Goal: Task Accomplishment & Management: Manage account settings

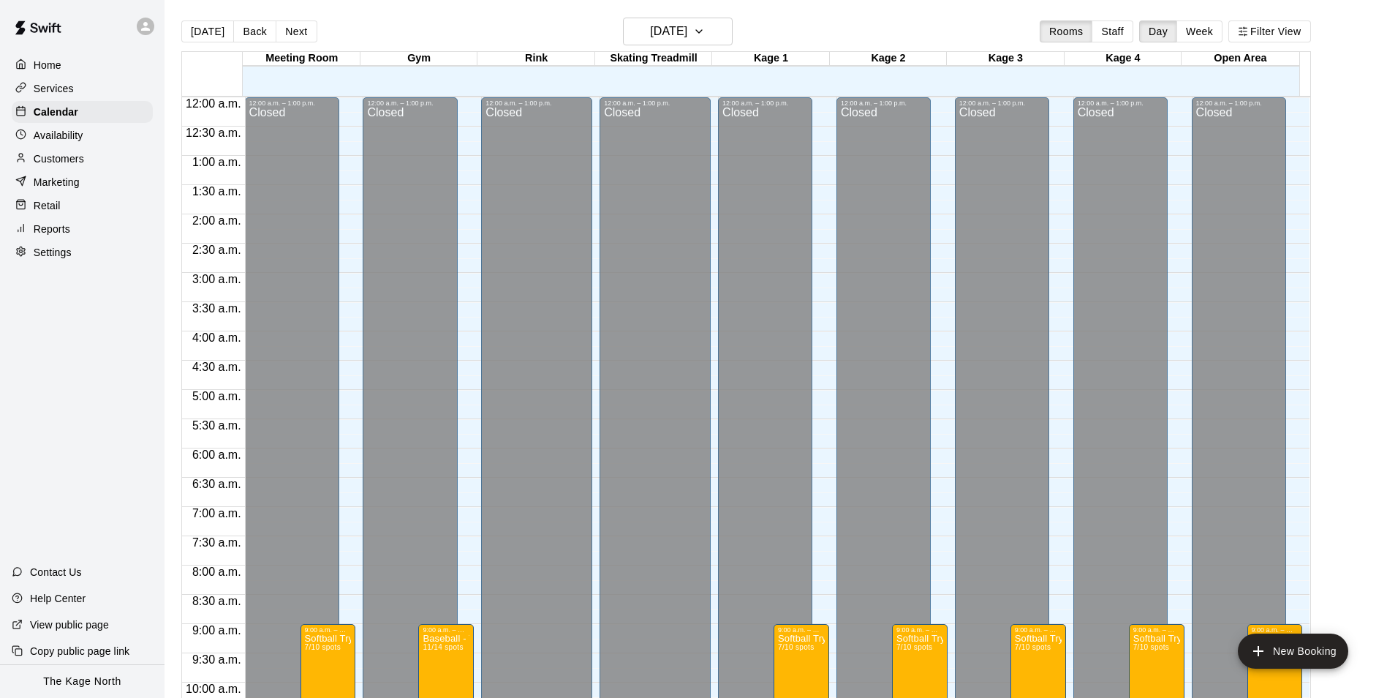
scroll to position [743, 0]
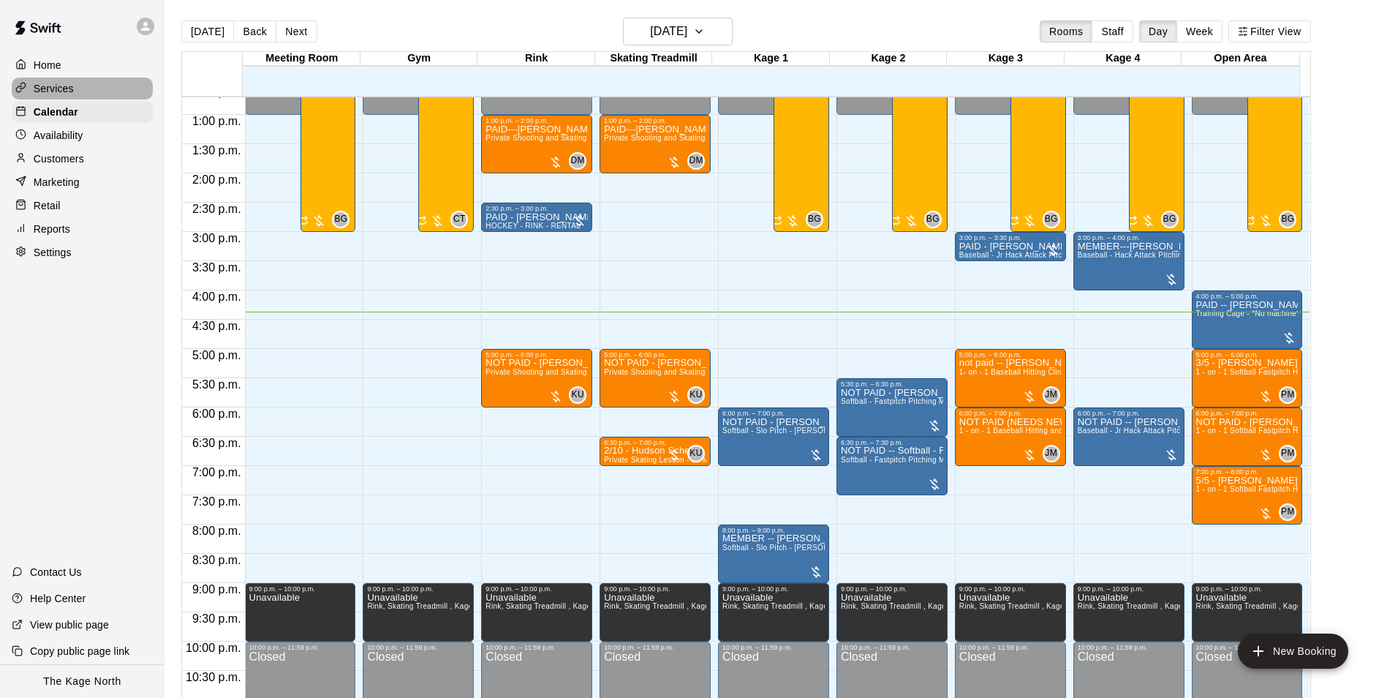
click at [51, 86] on p "Services" at bounding box center [54, 88] width 40 height 15
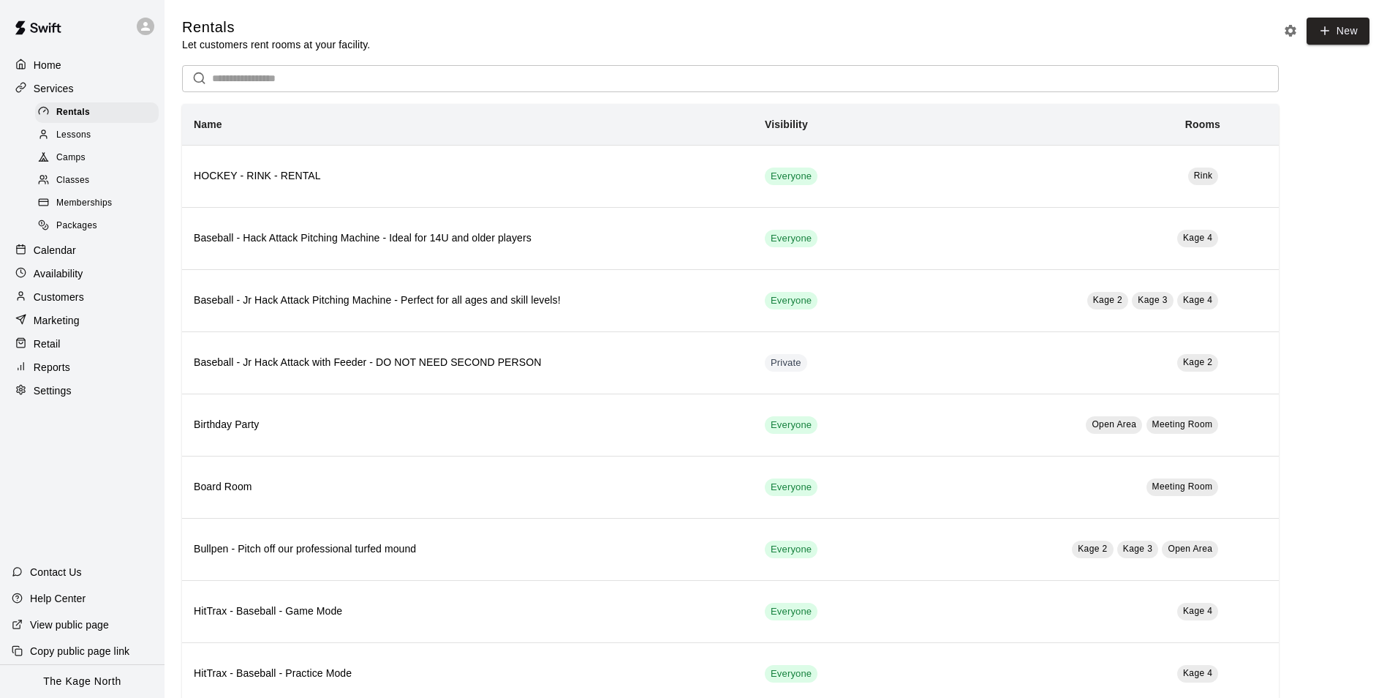
click at [42, 67] on p "Home" at bounding box center [48, 65] width 28 height 15
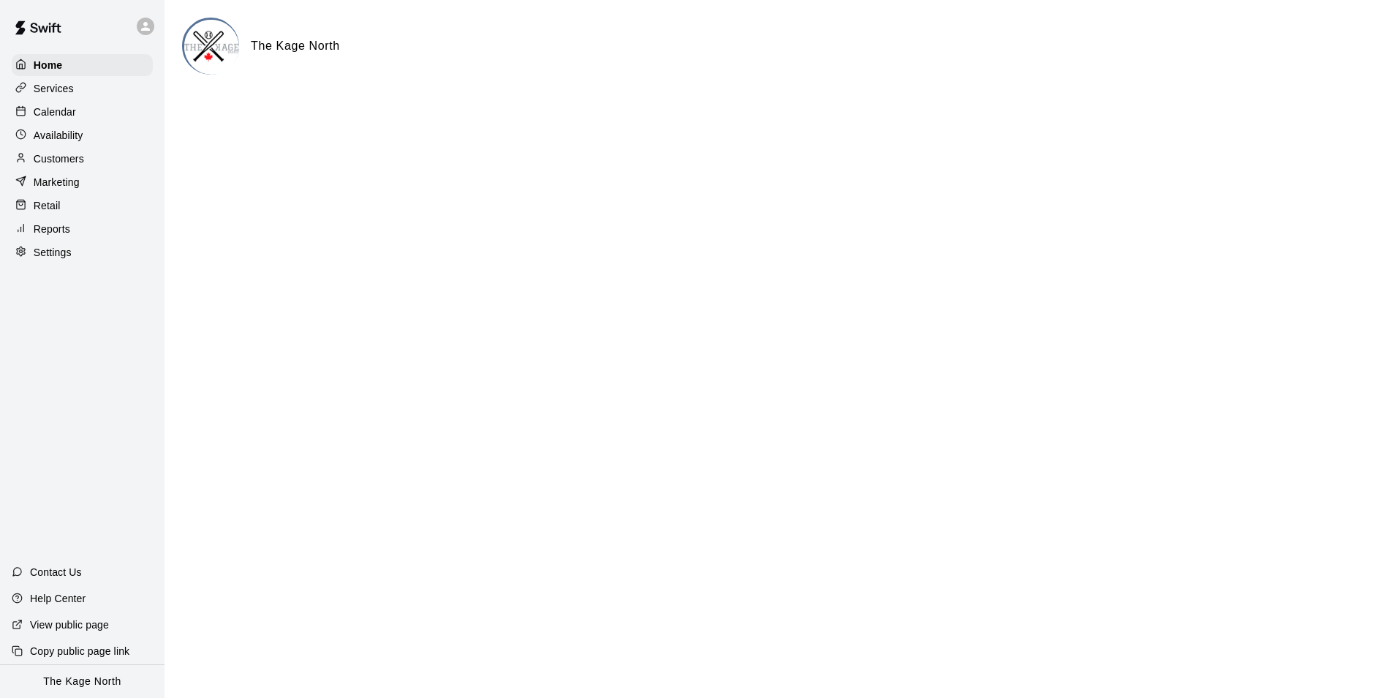
click at [56, 113] on p "Calendar" at bounding box center [55, 112] width 42 height 15
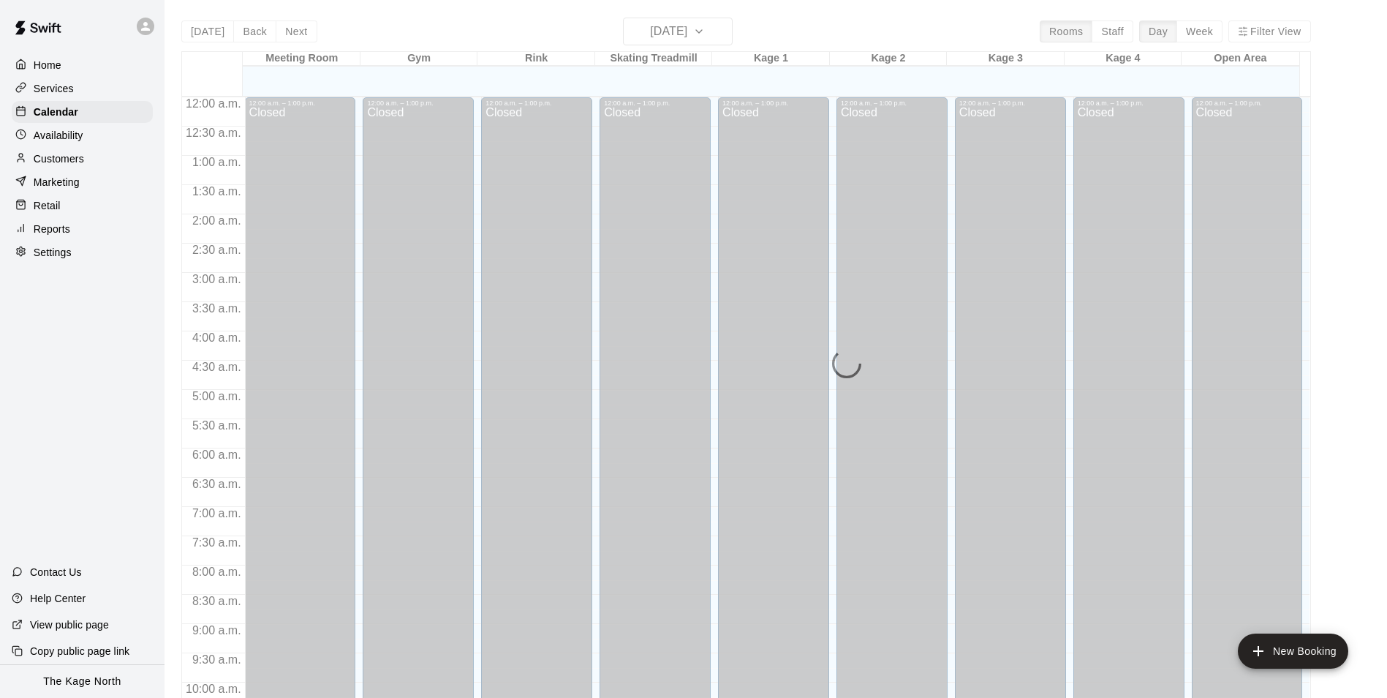
scroll to position [743, 0]
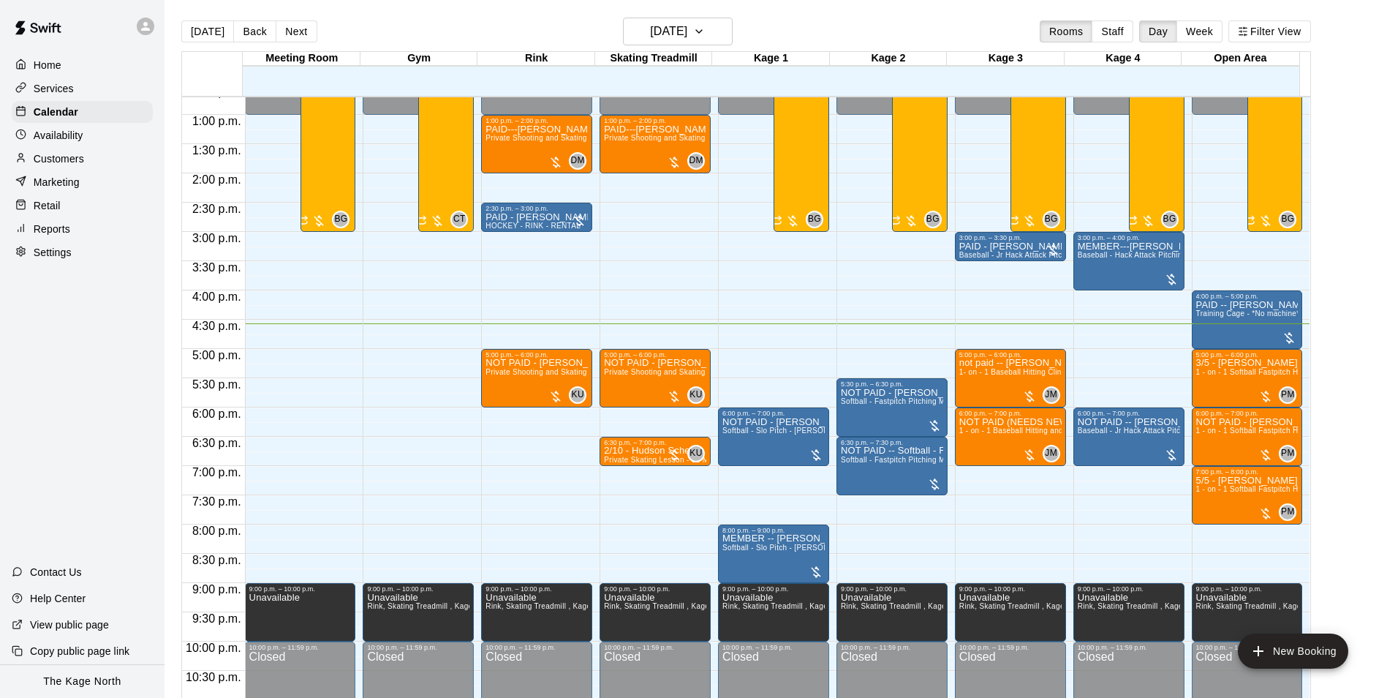
click at [145, 32] on icon at bounding box center [145, 26] width 13 height 13
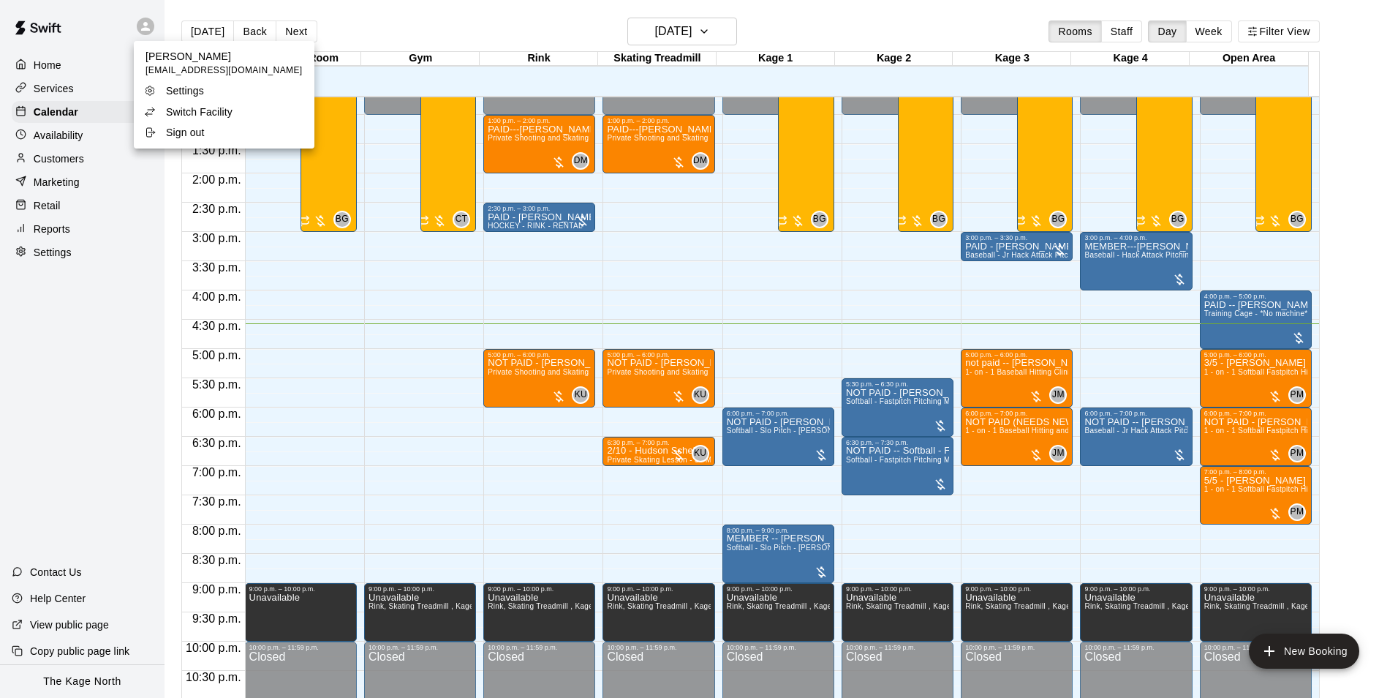
click at [204, 108] on p "Switch Facility" at bounding box center [199, 112] width 67 height 15
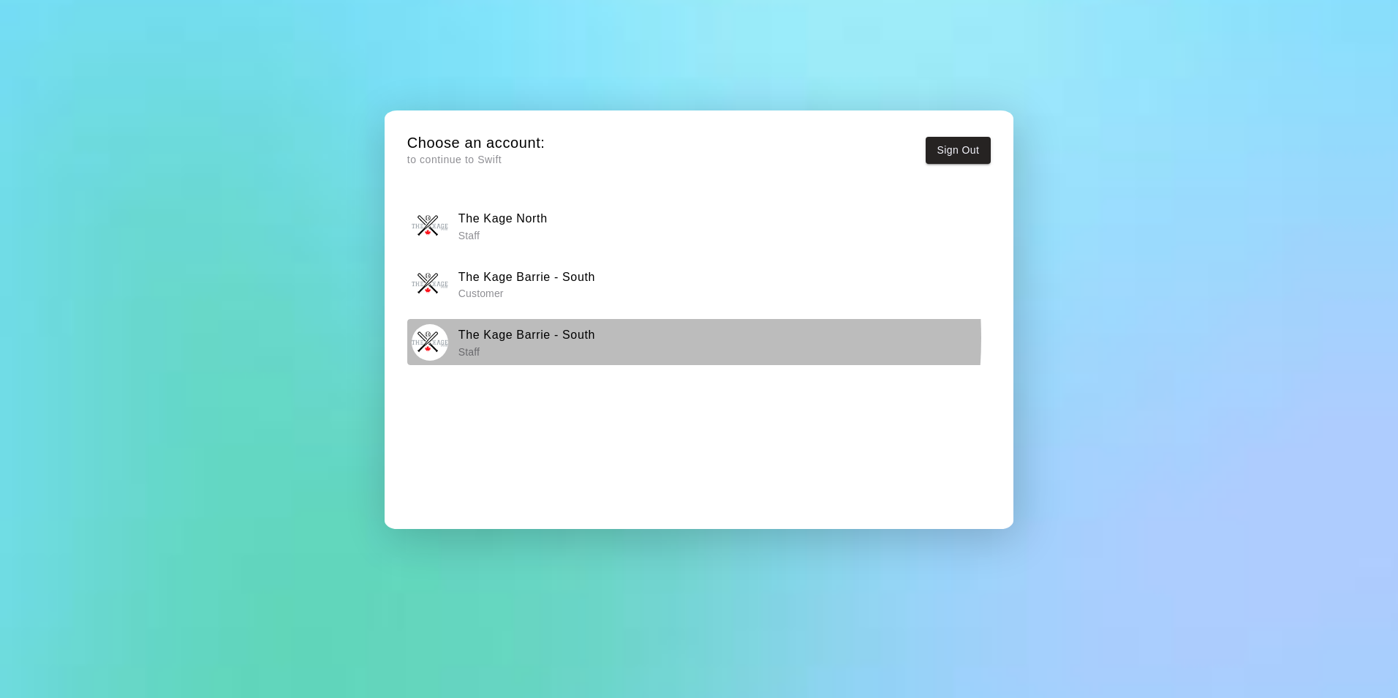
click at [565, 338] on h6 "The Kage Barrie - South" at bounding box center [527, 334] width 137 height 19
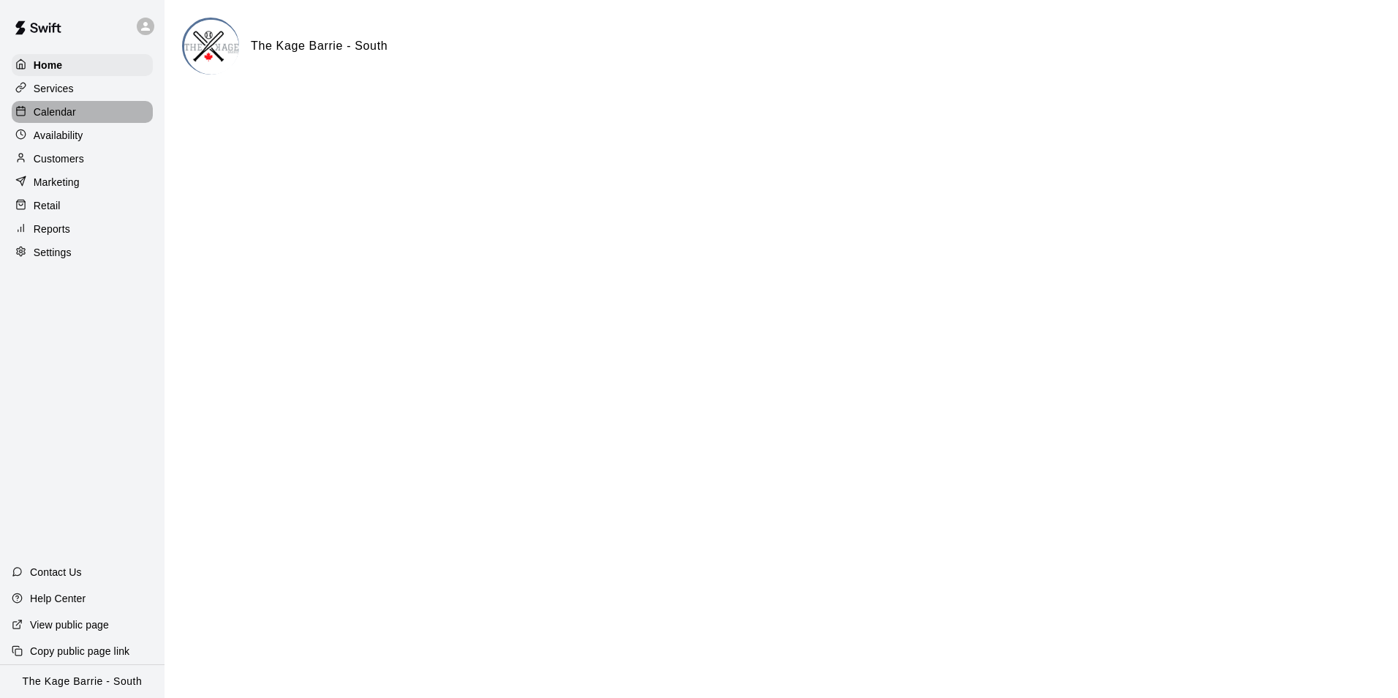
click at [56, 114] on p "Calendar" at bounding box center [55, 112] width 42 height 15
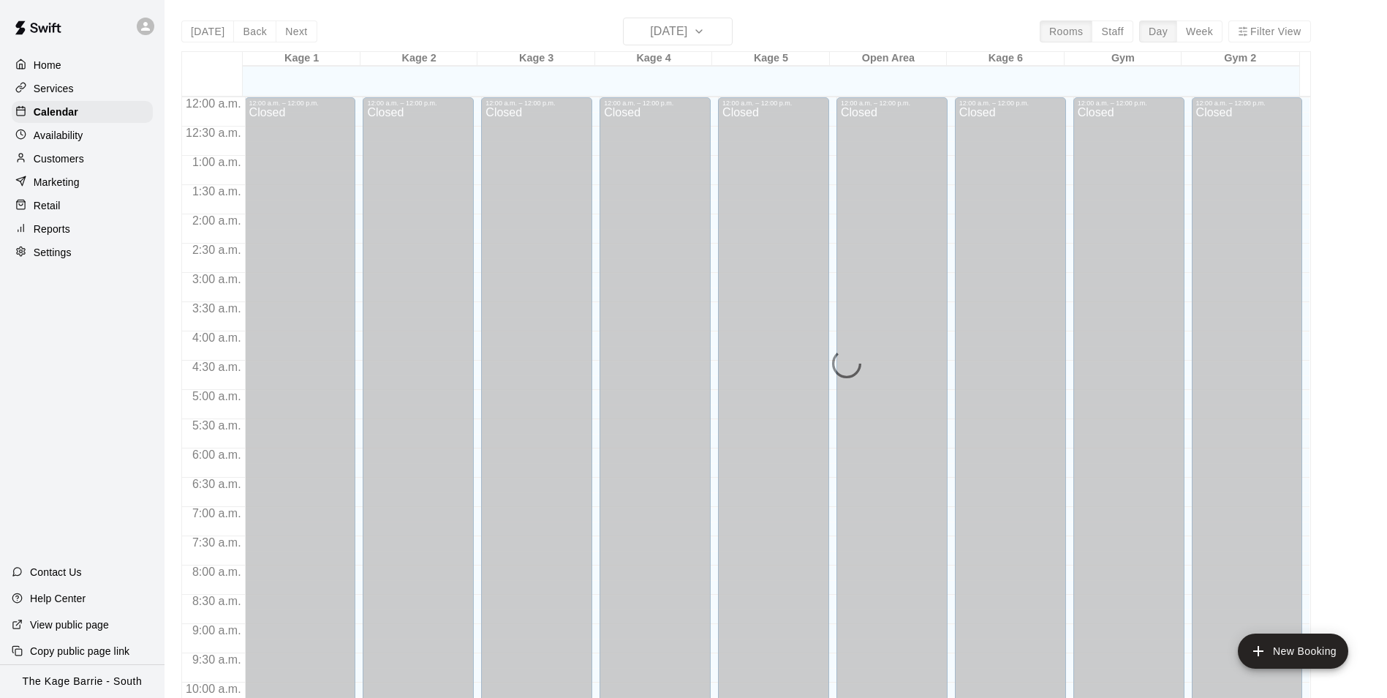
scroll to position [743, 0]
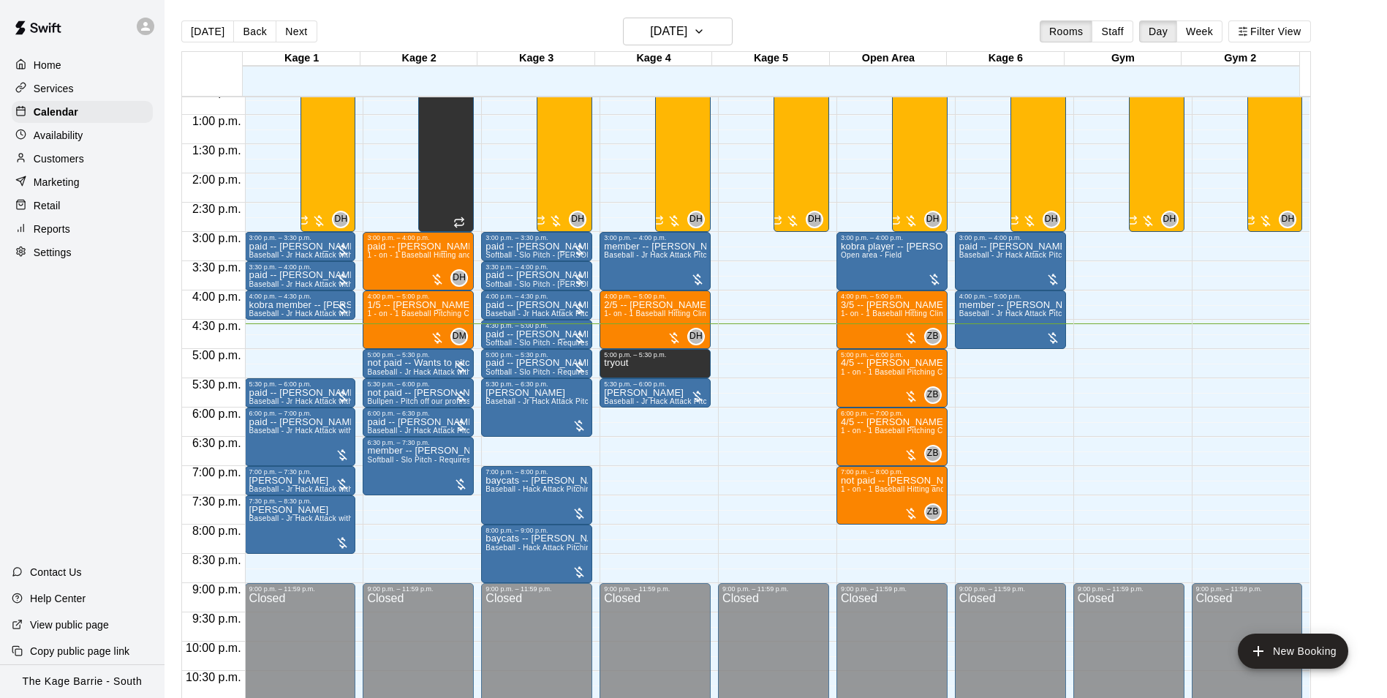
click at [144, 30] on icon at bounding box center [145, 26] width 9 height 9
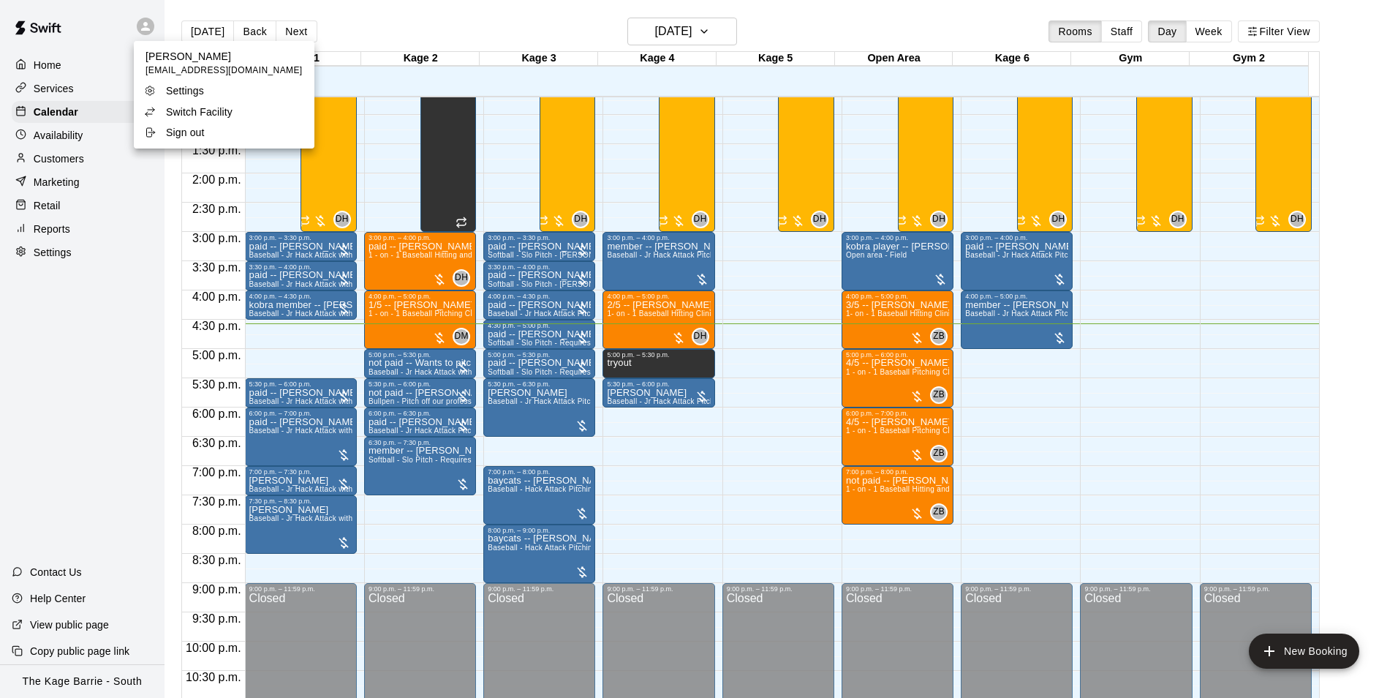
click at [214, 110] on p "Switch Facility" at bounding box center [199, 112] width 67 height 15
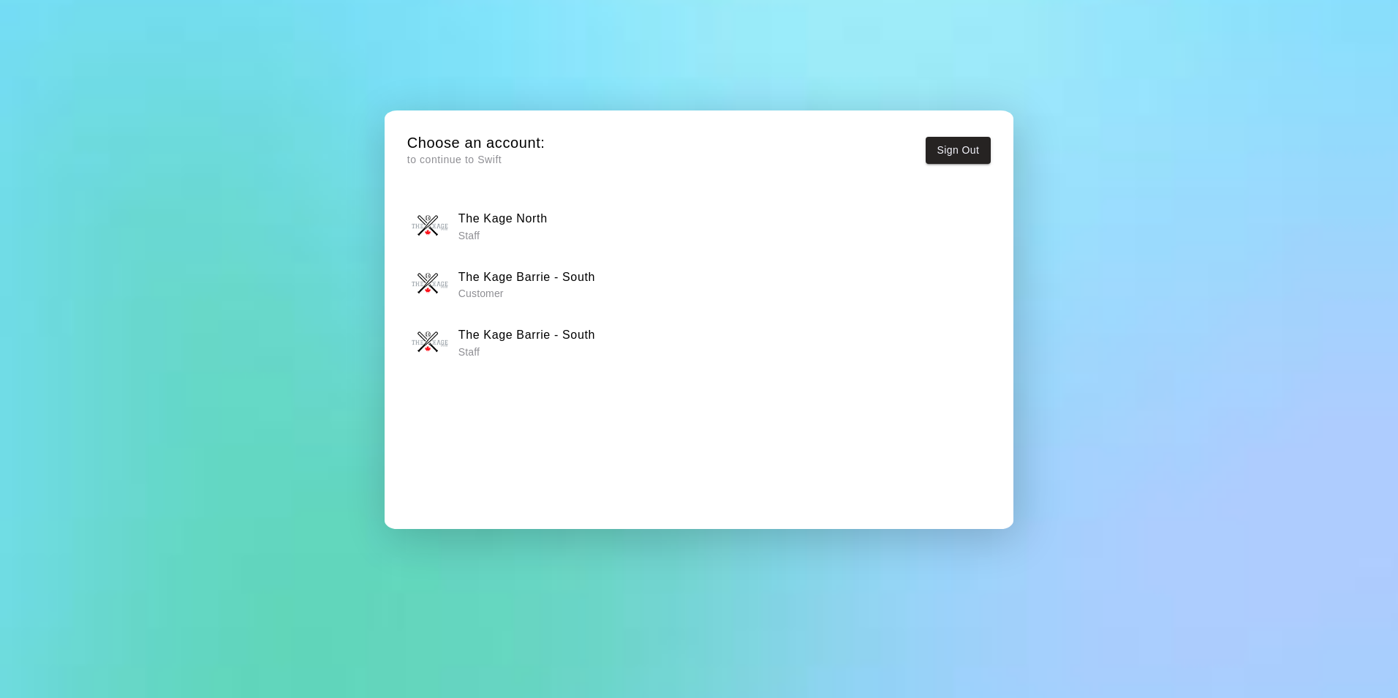
click at [497, 203] on button "The Kage North Staff" at bounding box center [699, 226] width 584 height 46
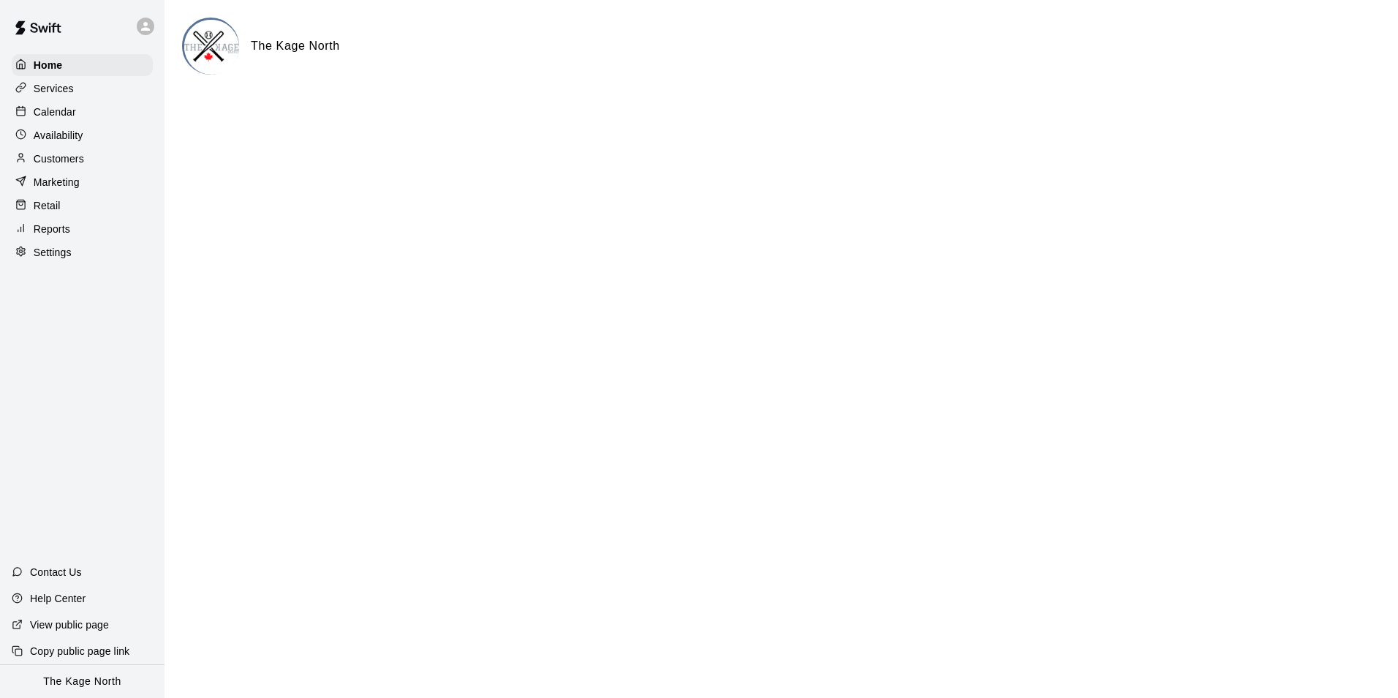
click at [68, 110] on p "Calendar" at bounding box center [55, 112] width 42 height 15
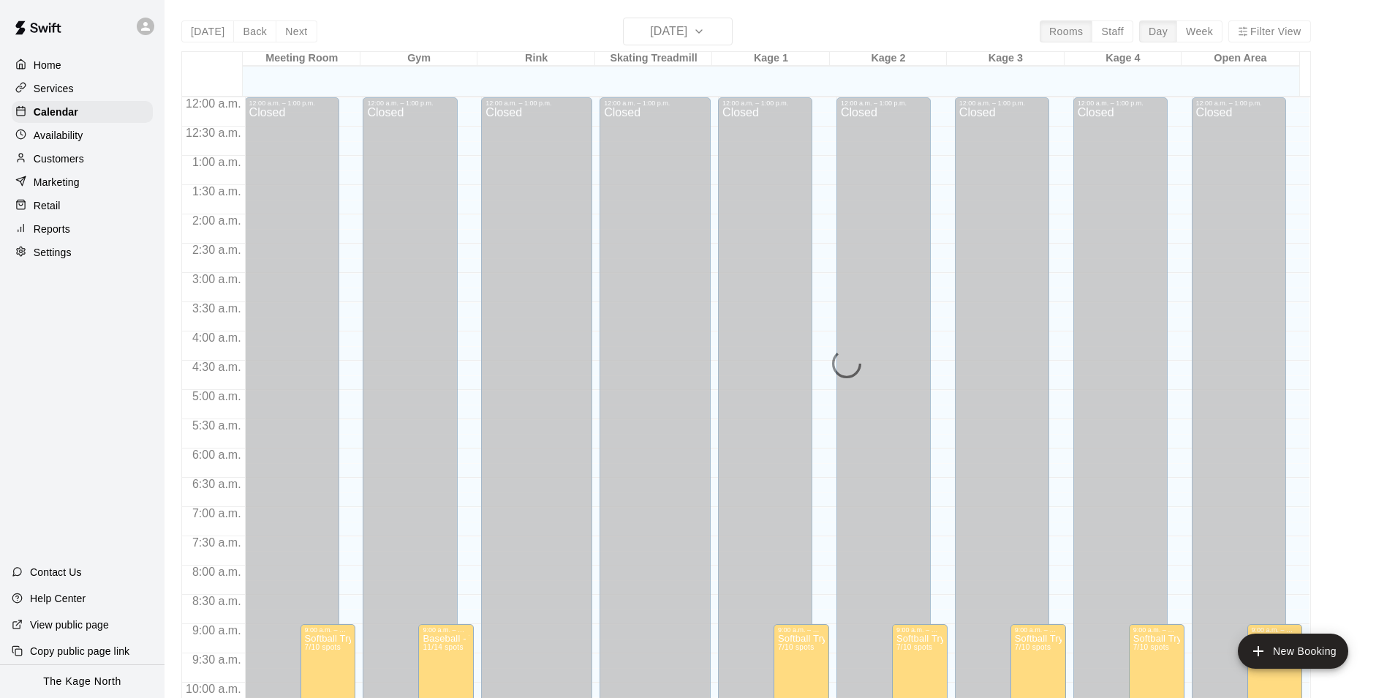
scroll to position [743, 0]
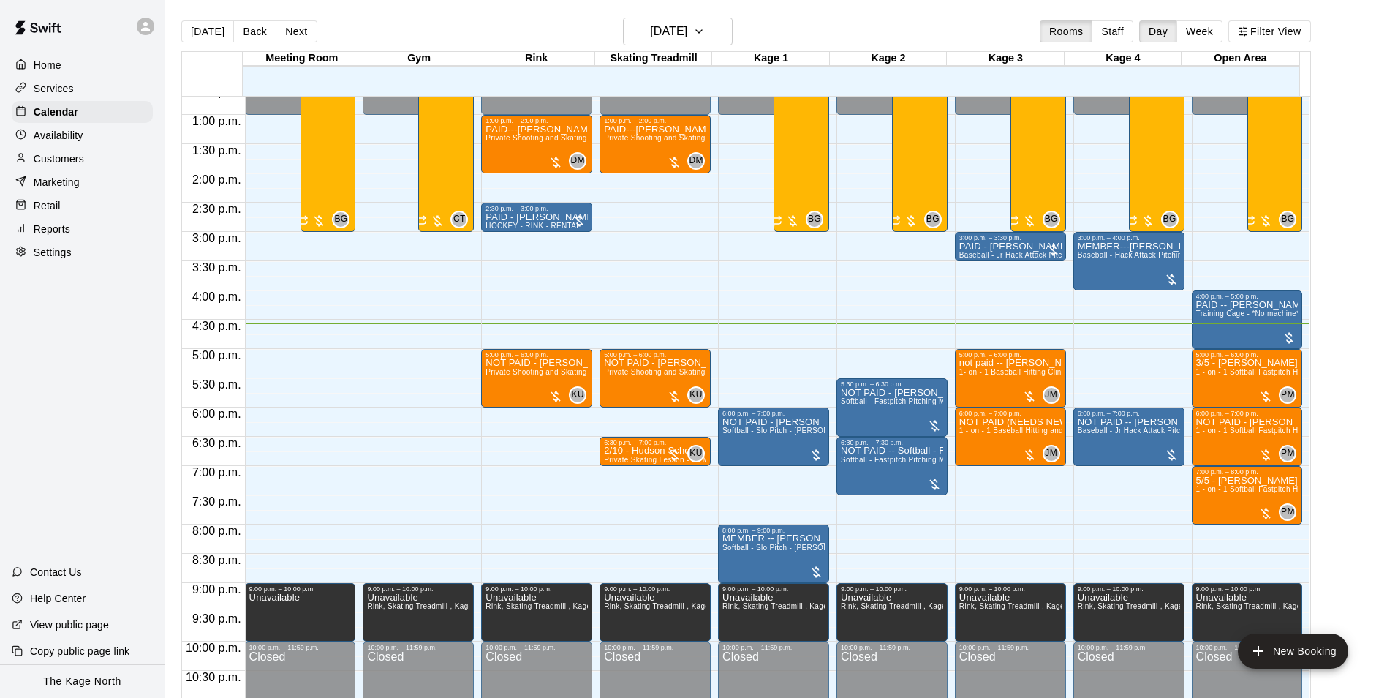
click at [800, 37] on div "[DATE] Back [DATE][DATE] Rooms Staff Day Week Filter View" at bounding box center [746, 35] width 1130 height 34
click at [72, 165] on p "Customers" at bounding box center [59, 158] width 50 height 15
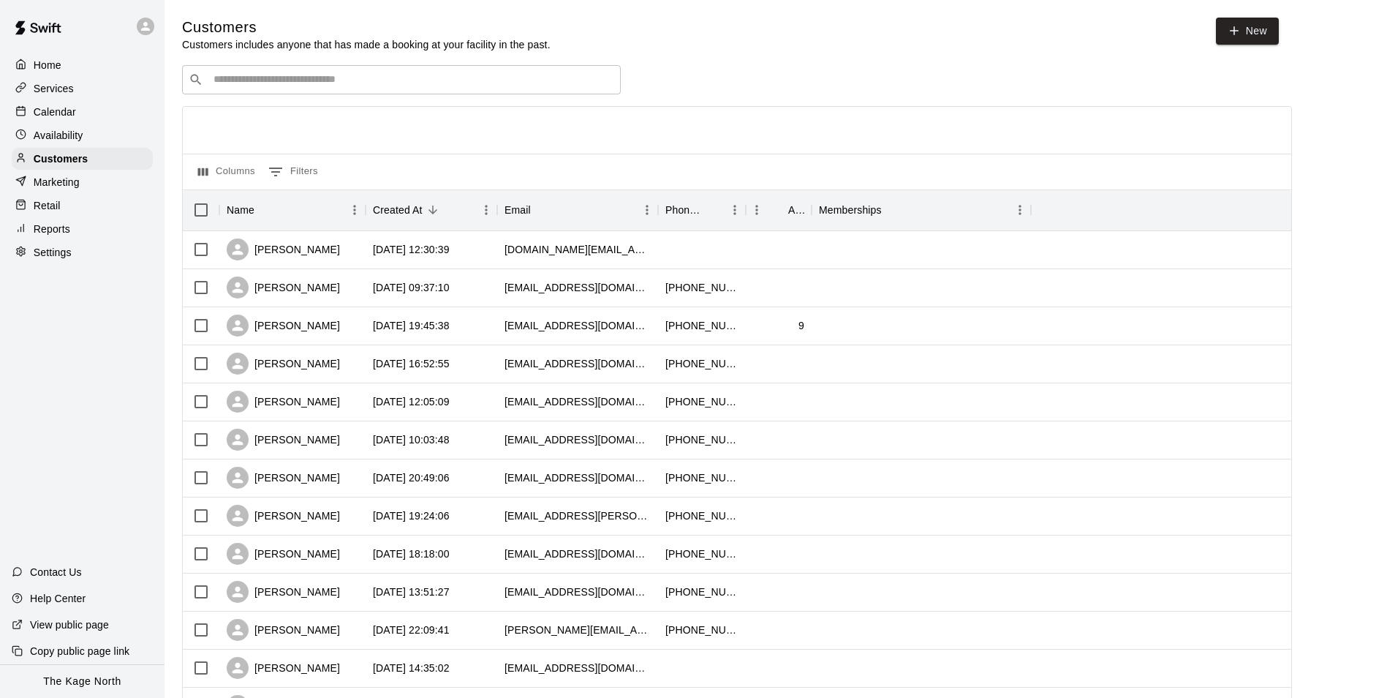
click at [279, 79] on input "Search customers by name or email" at bounding box center [411, 79] width 405 height 15
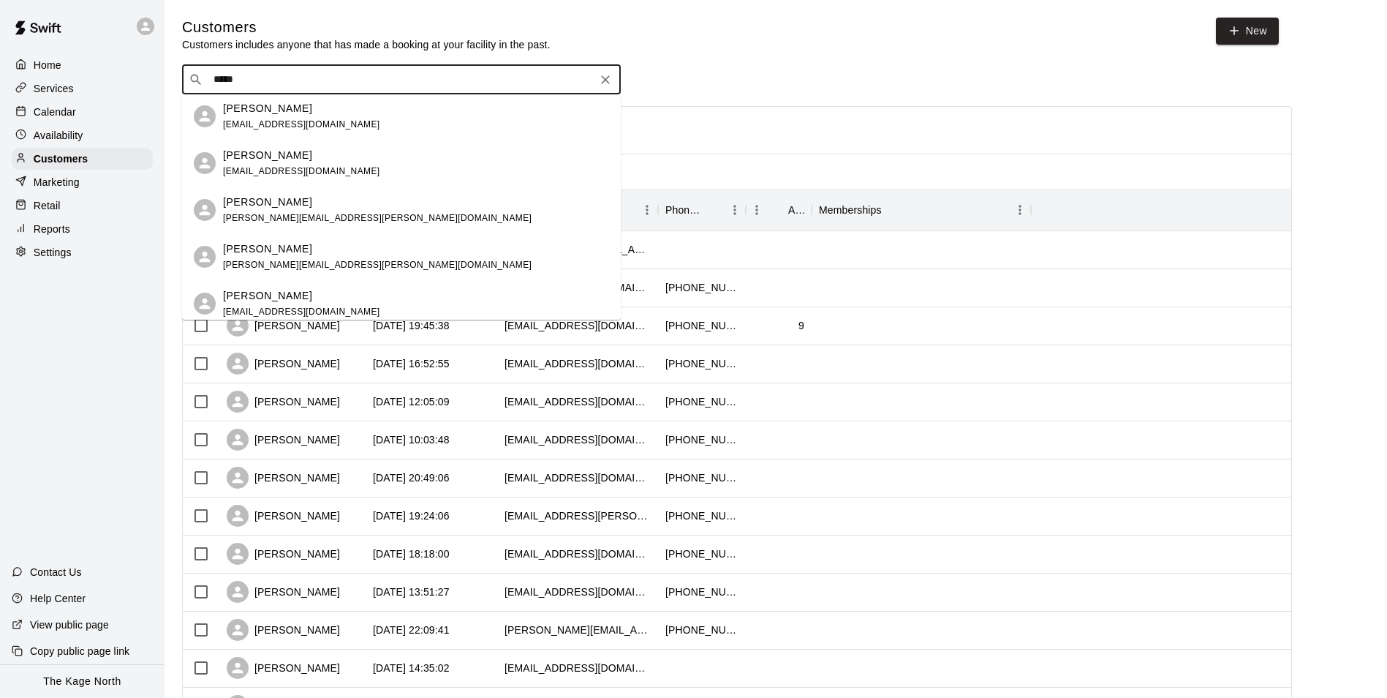
scroll to position [585, 0]
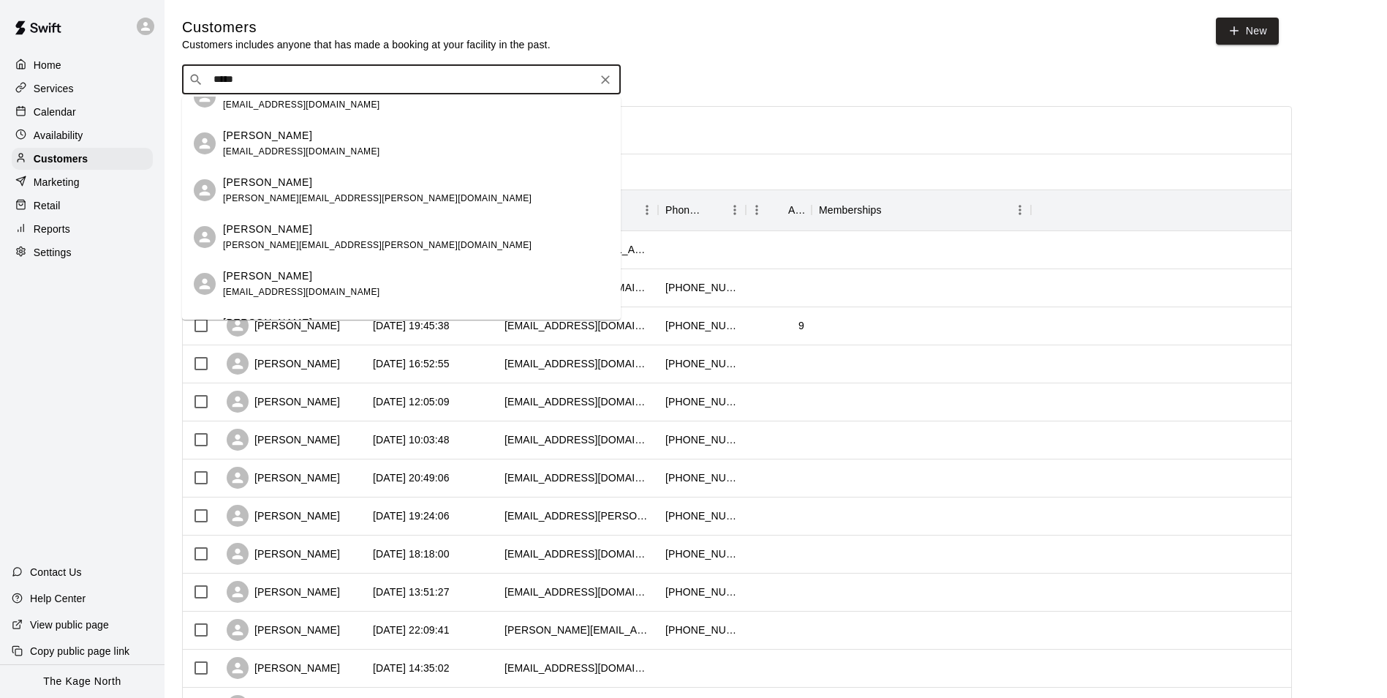
type input "*****"
click at [82, 113] on div "Calendar" at bounding box center [82, 112] width 141 height 22
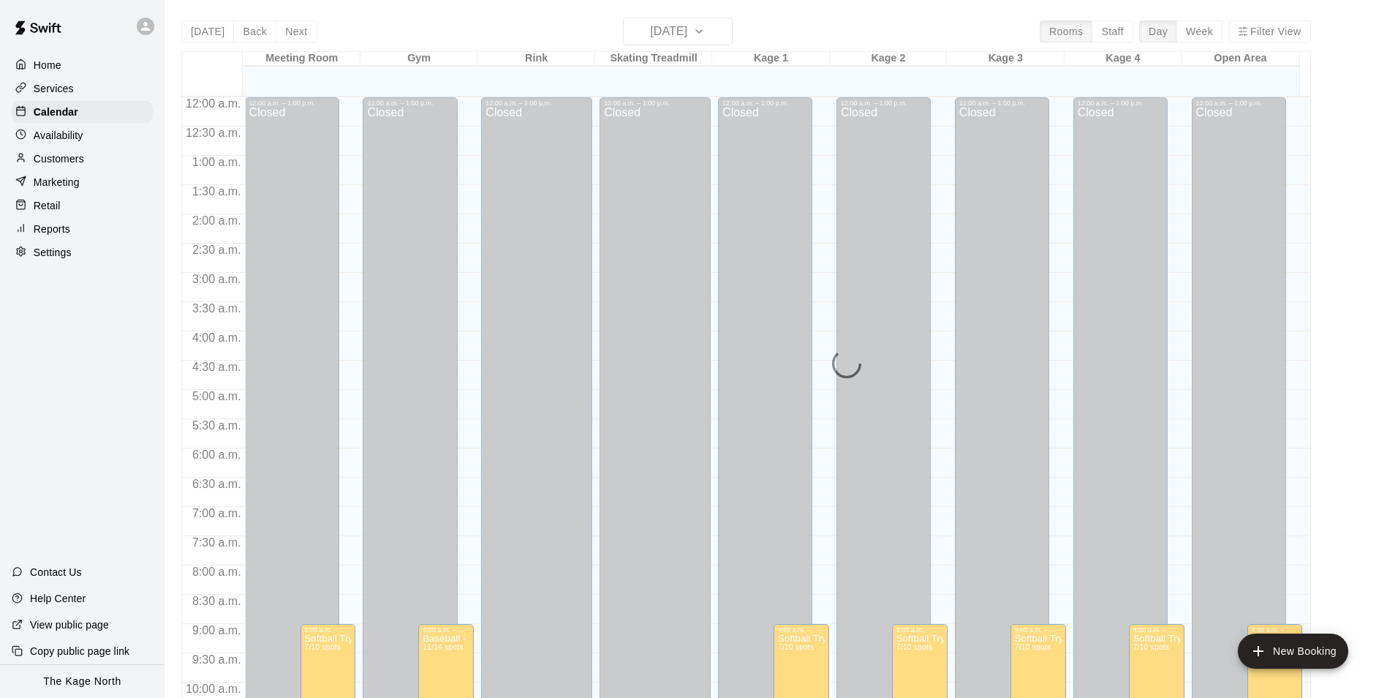
scroll to position [743, 0]
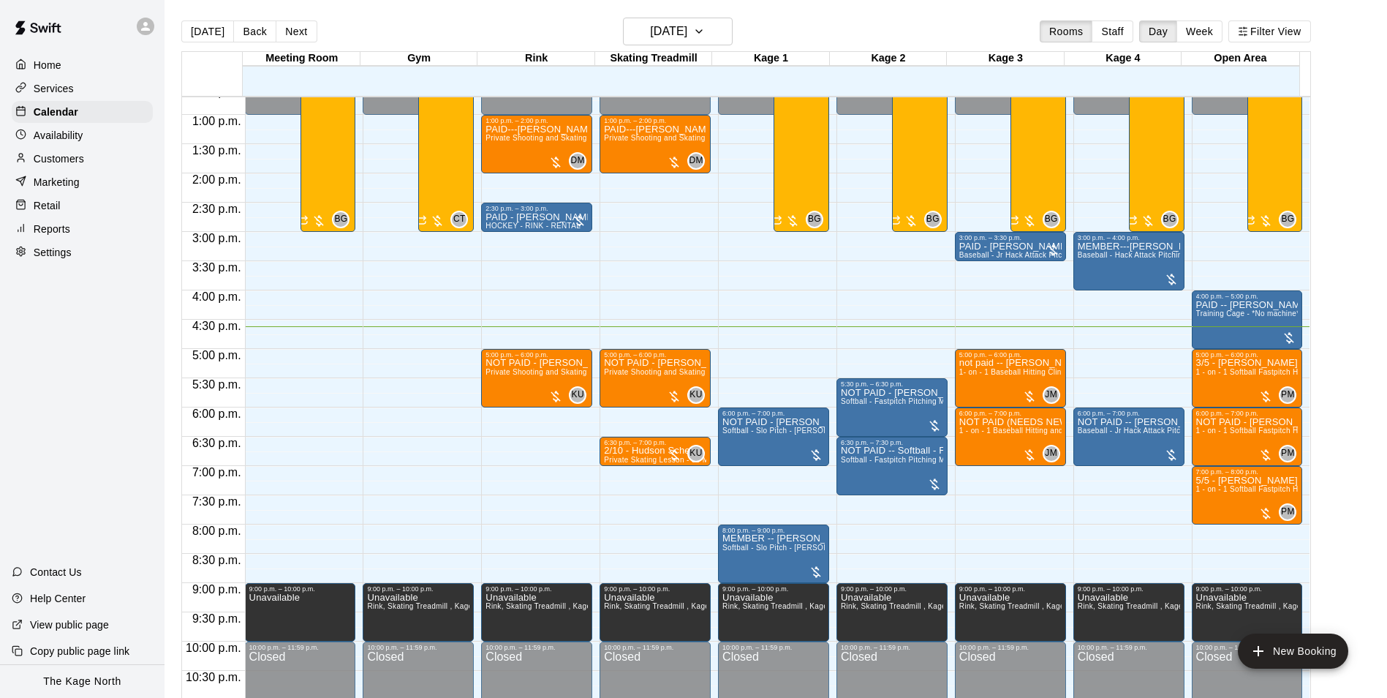
click at [140, 26] on icon at bounding box center [145, 26] width 13 height 13
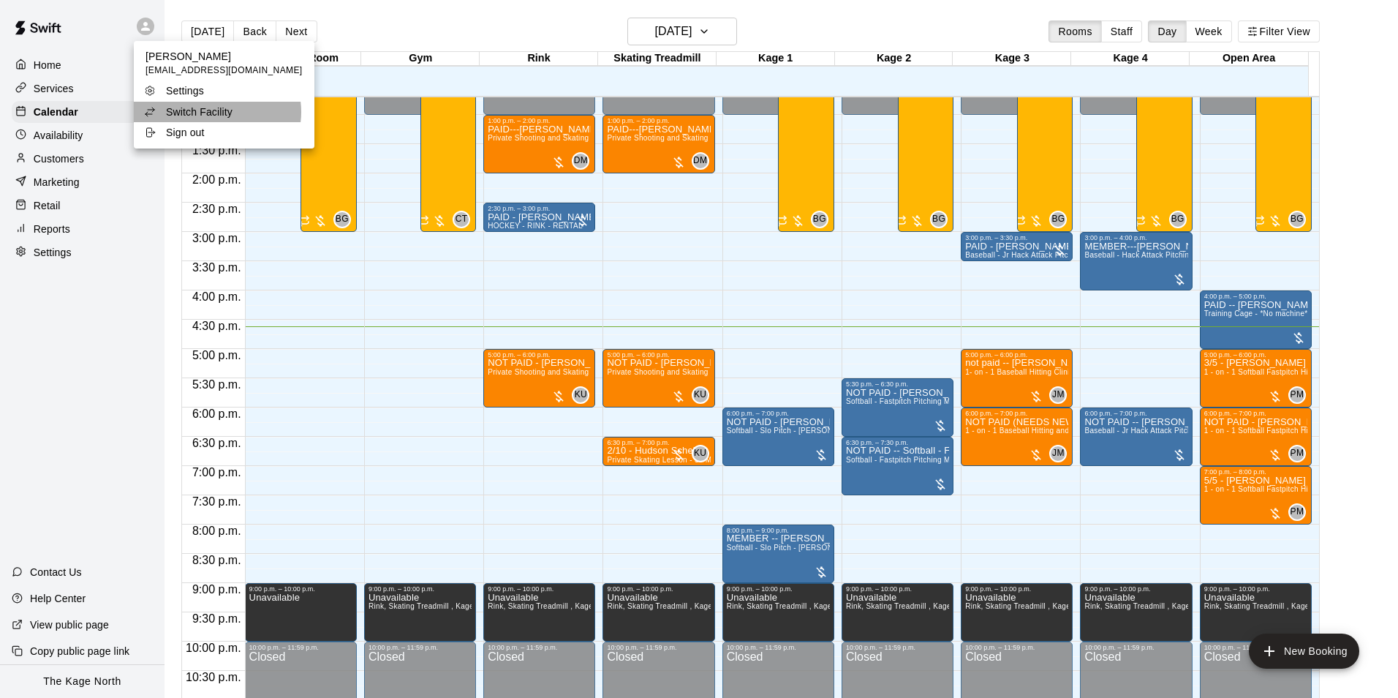
click at [216, 112] on p "Switch Facility" at bounding box center [199, 112] width 67 height 15
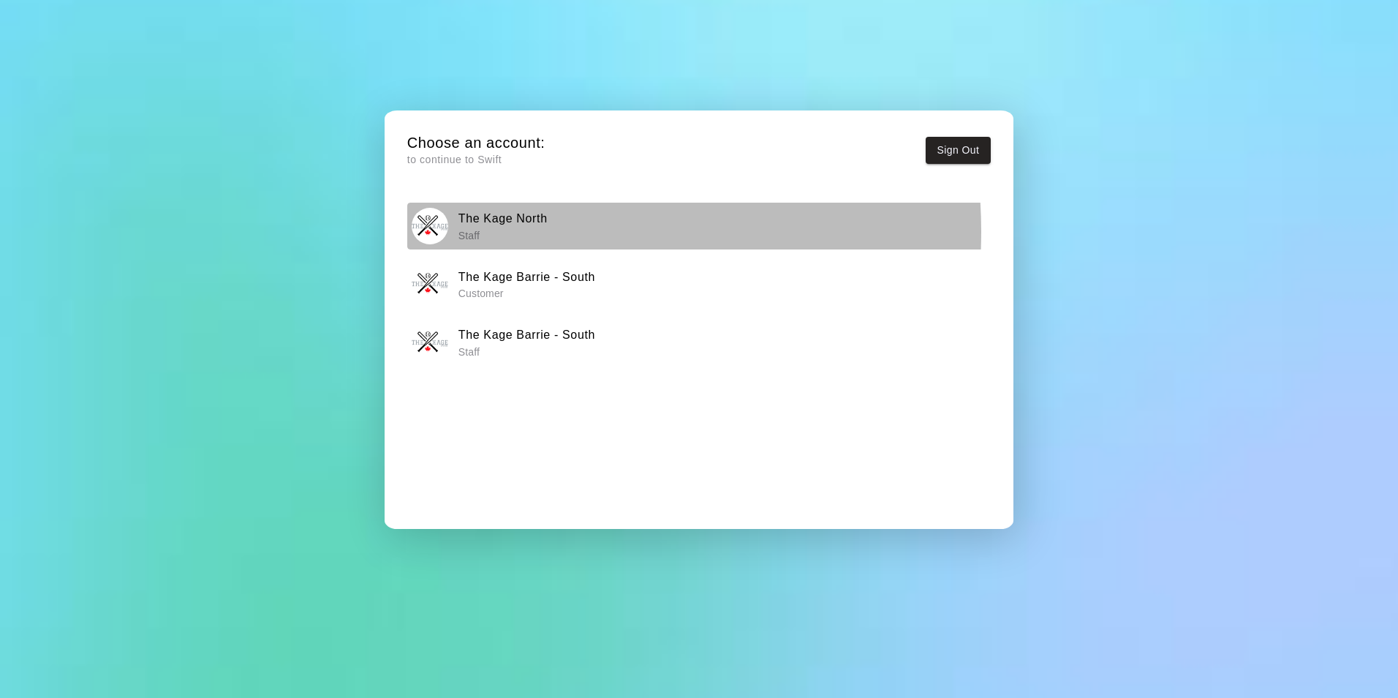
click at [511, 231] on p "Staff" at bounding box center [503, 235] width 89 height 15
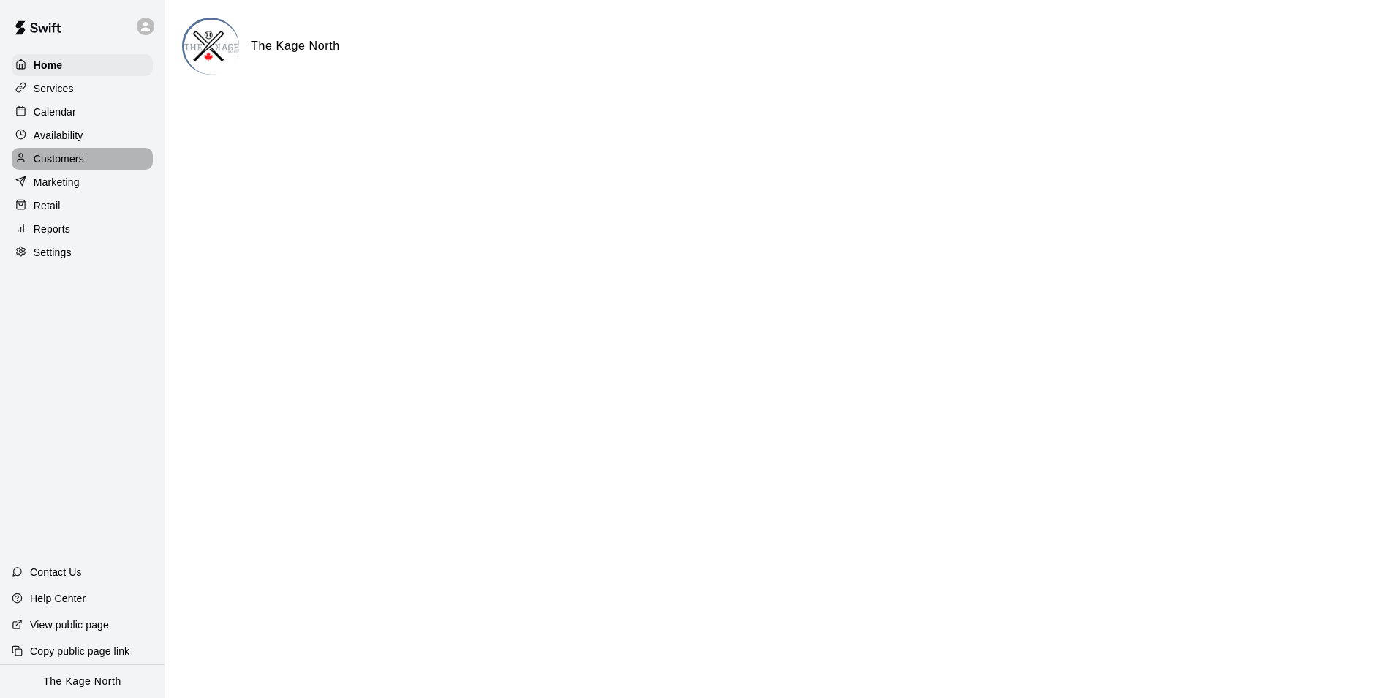
click at [72, 161] on p "Customers" at bounding box center [59, 158] width 50 height 15
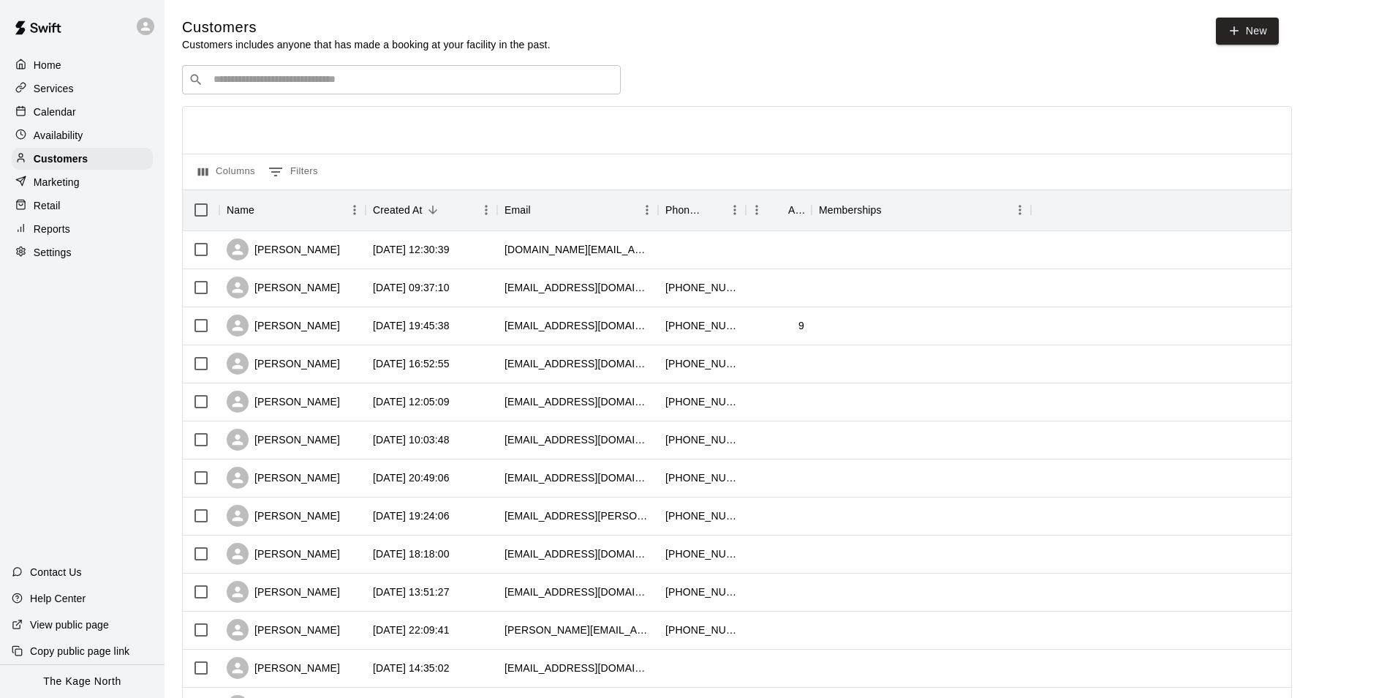
click at [275, 80] on input "Search customers by name or email" at bounding box center [411, 79] width 405 height 15
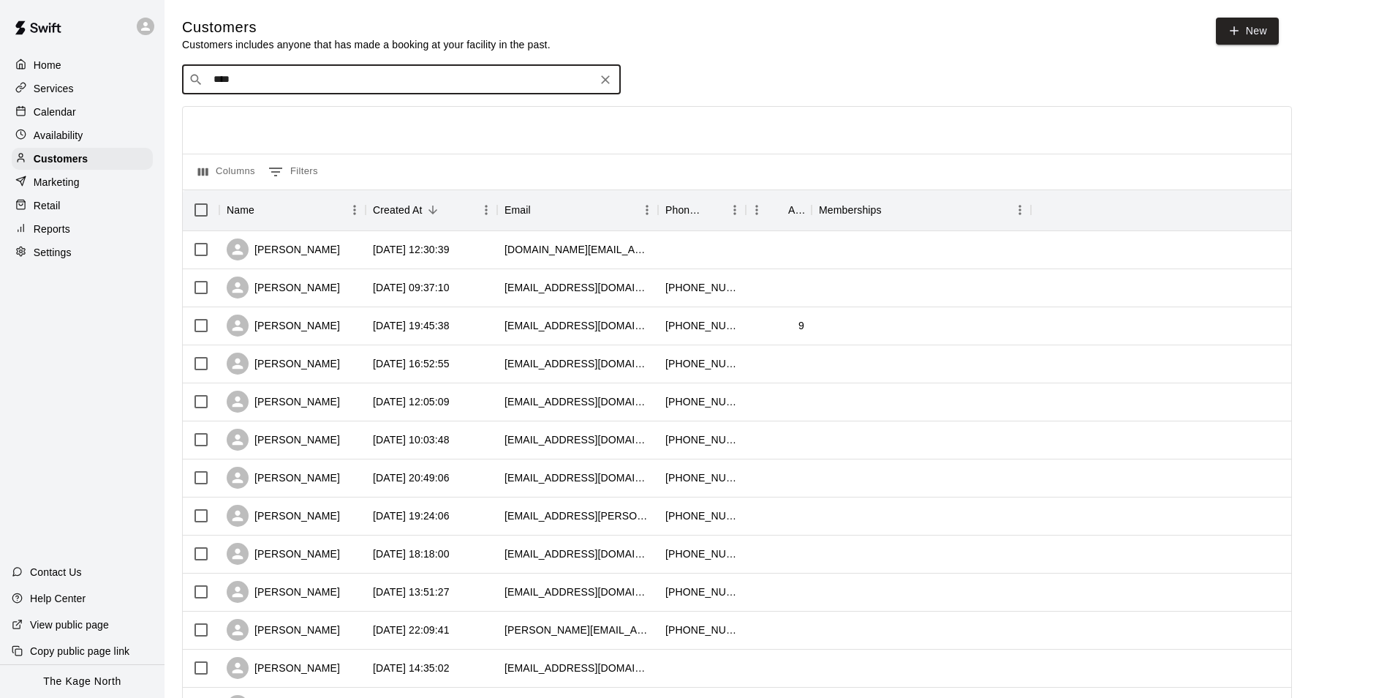
type input "*****"
click at [300, 117] on p "[PERSON_NAME]" at bounding box center [267, 112] width 89 height 15
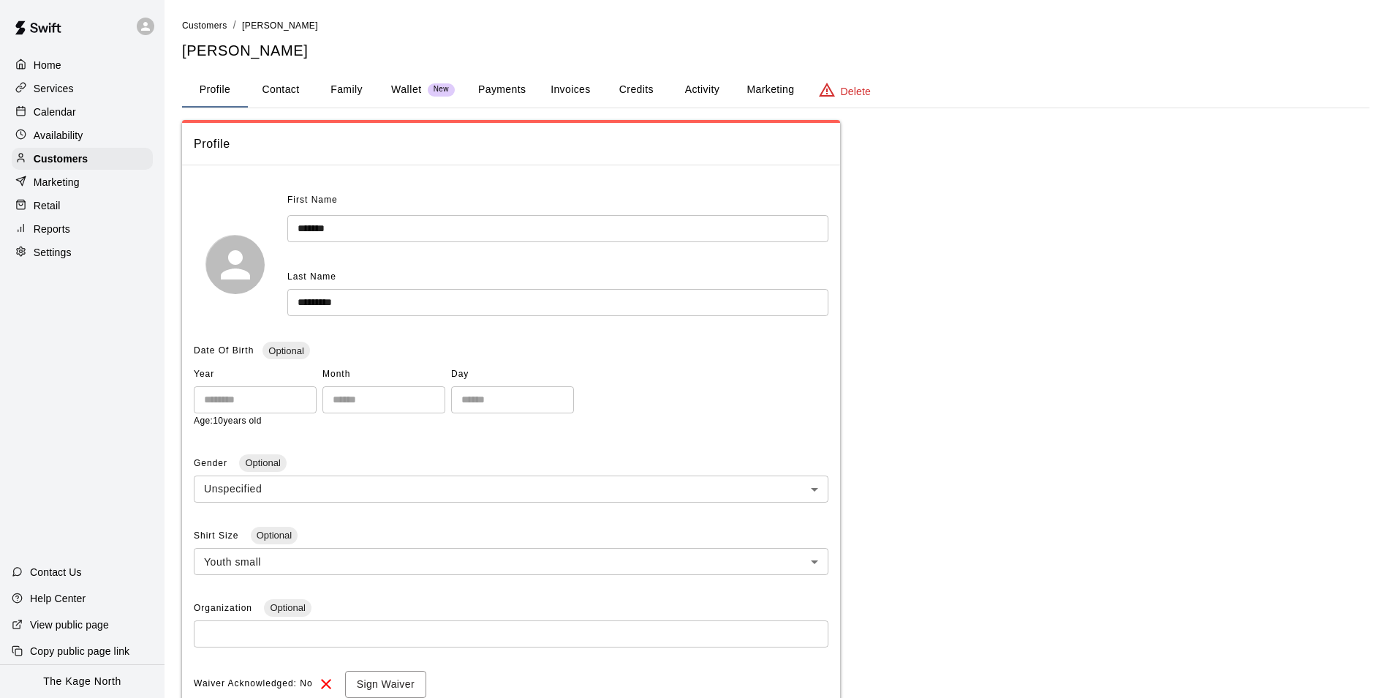
click at [326, 88] on button "Family" at bounding box center [347, 89] width 66 height 35
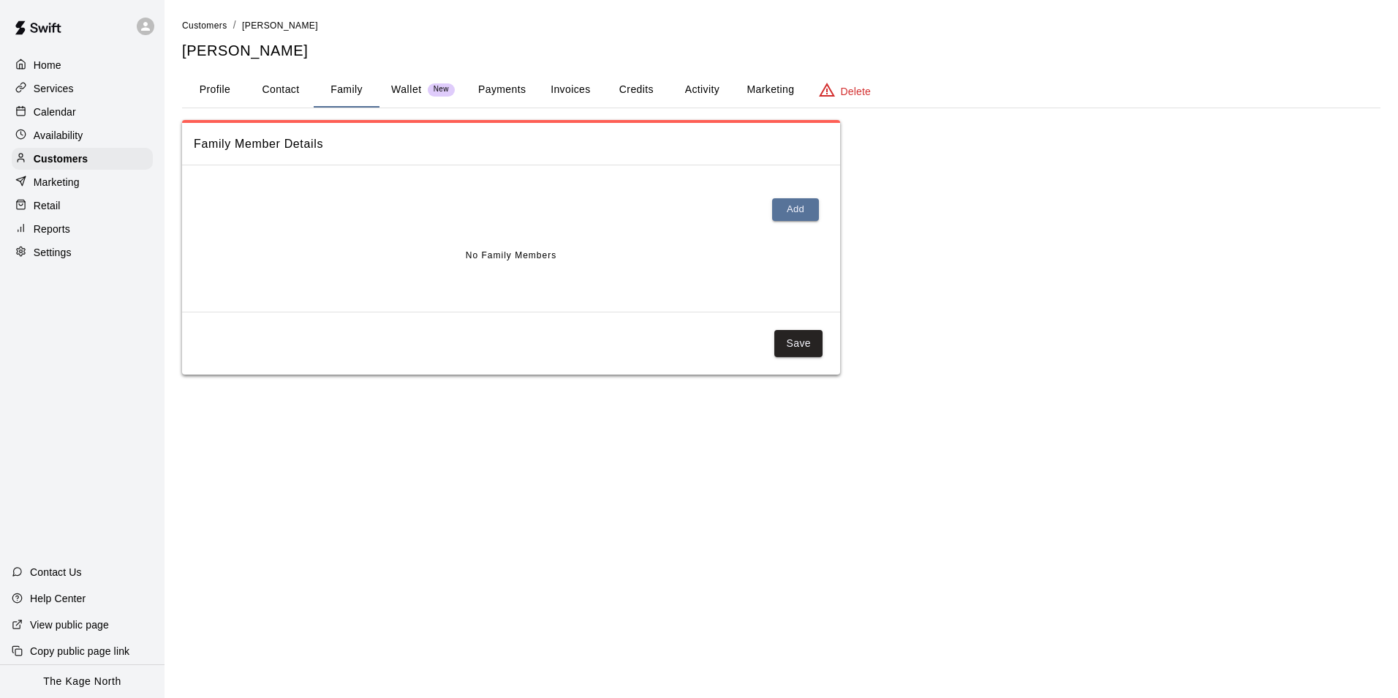
click at [287, 89] on button "Contact" at bounding box center [281, 89] width 66 height 35
select select "**"
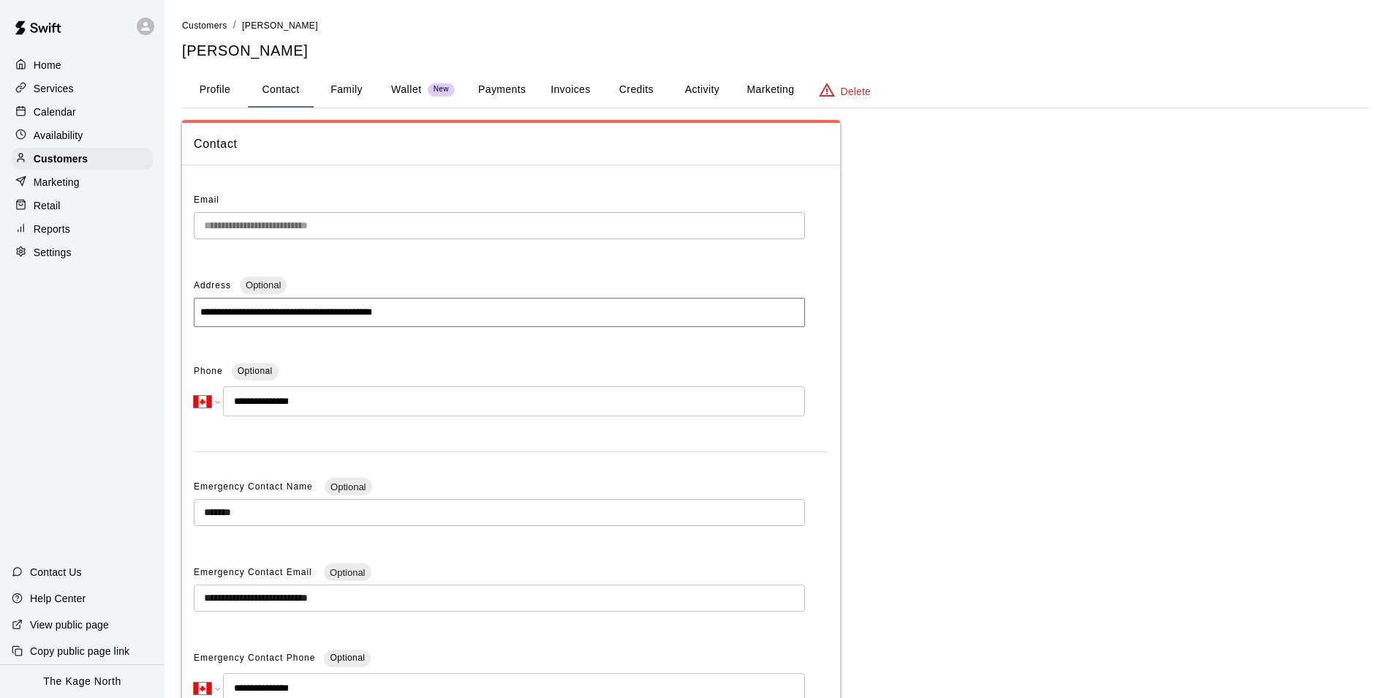
click at [214, 90] on button "Profile" at bounding box center [215, 89] width 66 height 35
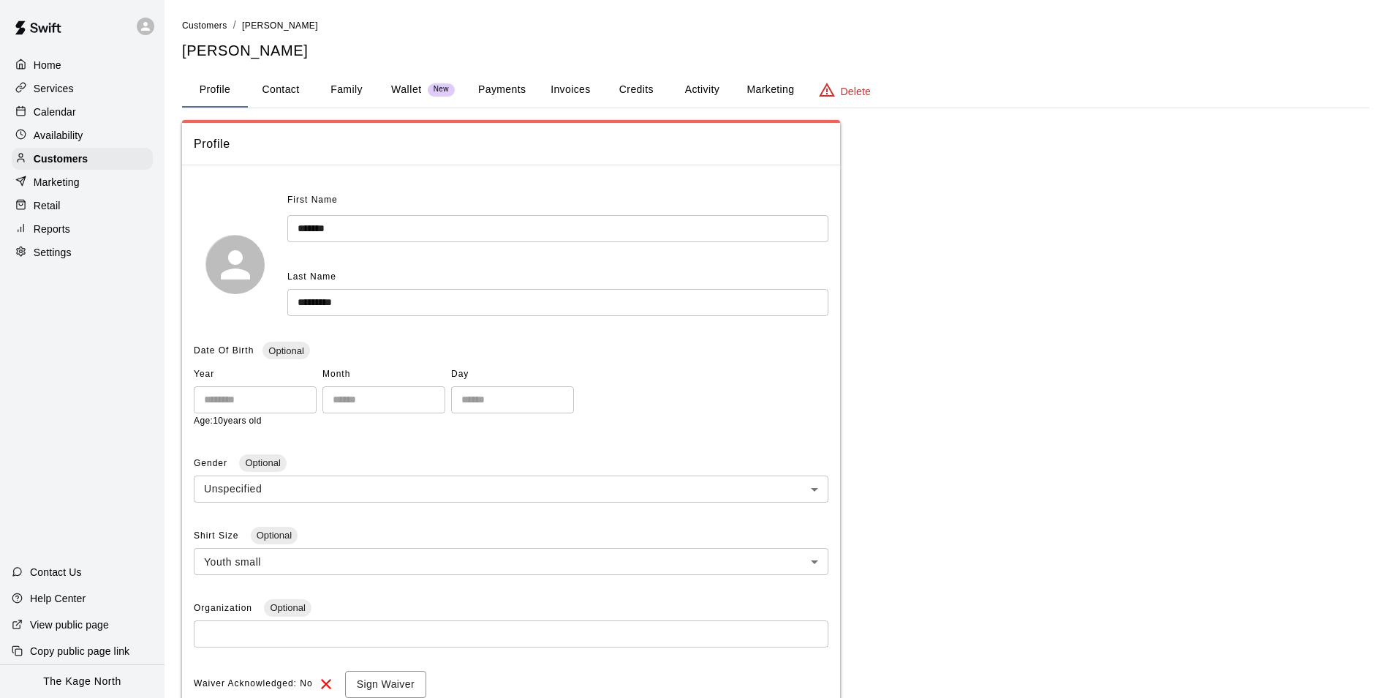
click at [355, 97] on button "Family" at bounding box center [347, 89] width 66 height 35
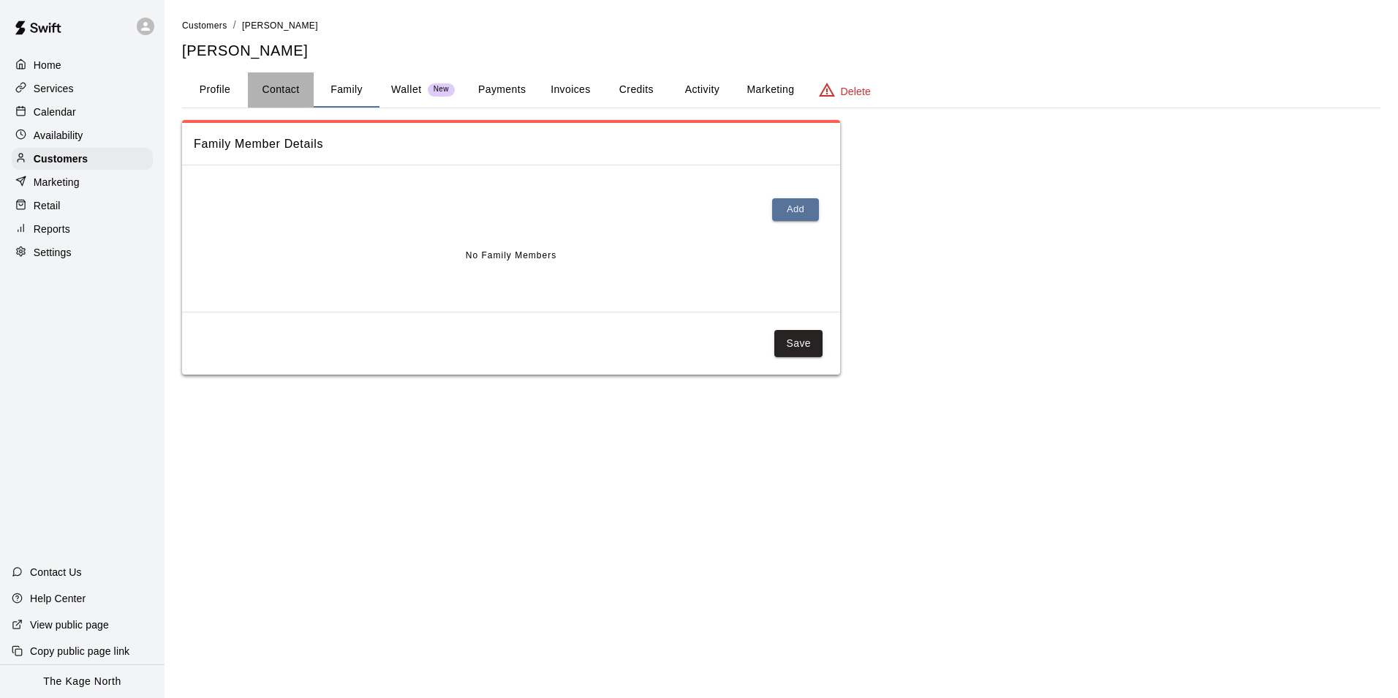
click at [291, 94] on button "Contact" at bounding box center [281, 89] width 66 height 35
select select "**"
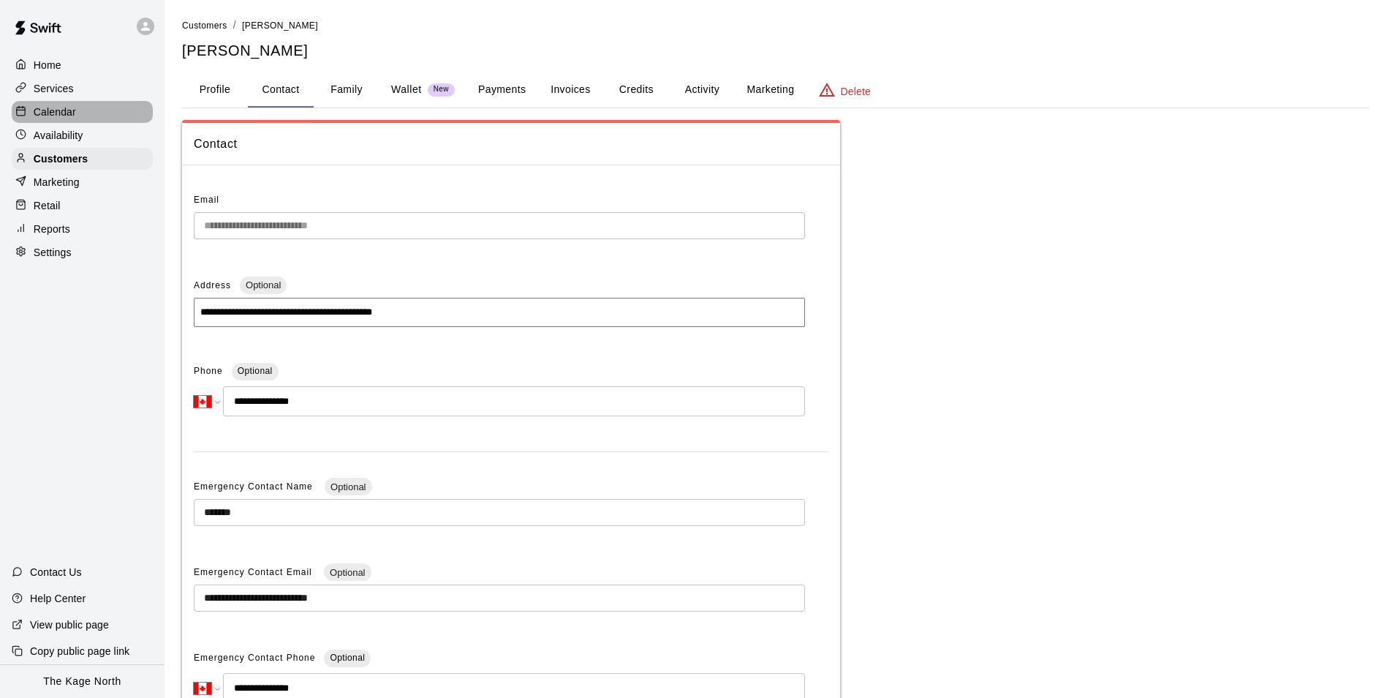
click at [51, 112] on p "Calendar" at bounding box center [55, 112] width 42 height 15
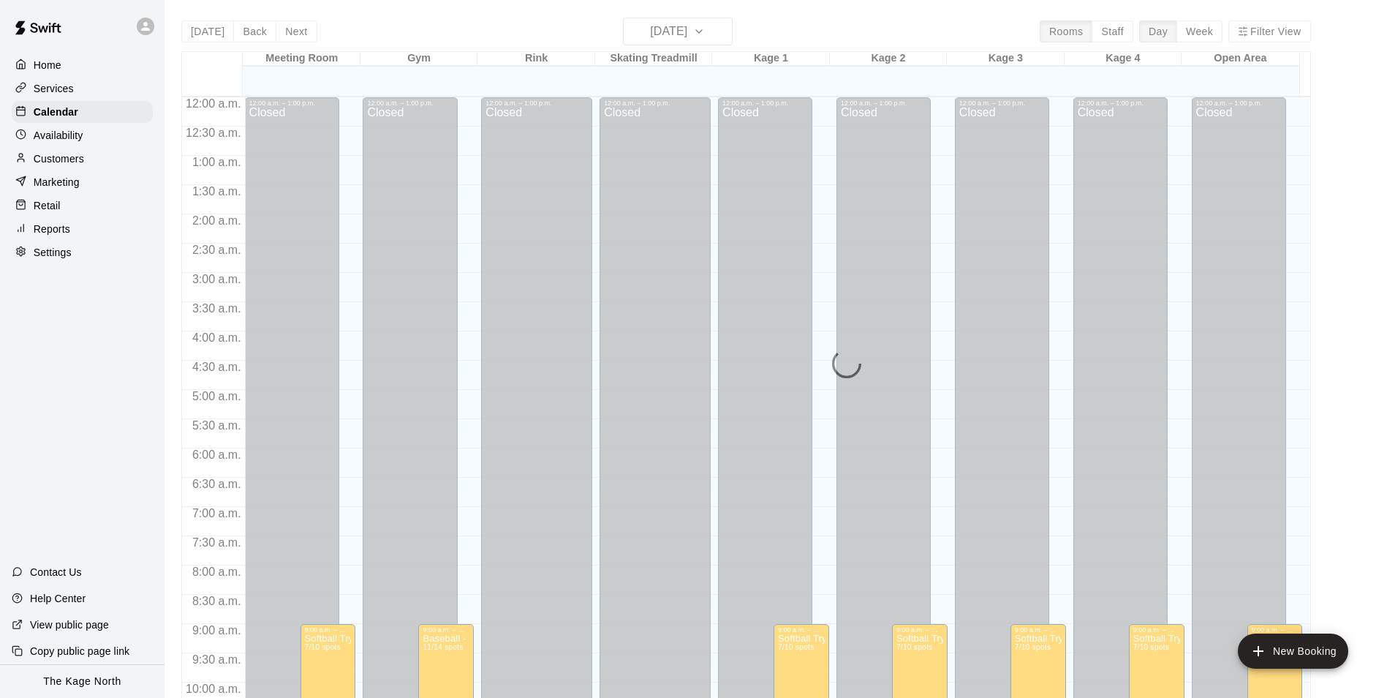
scroll to position [743, 0]
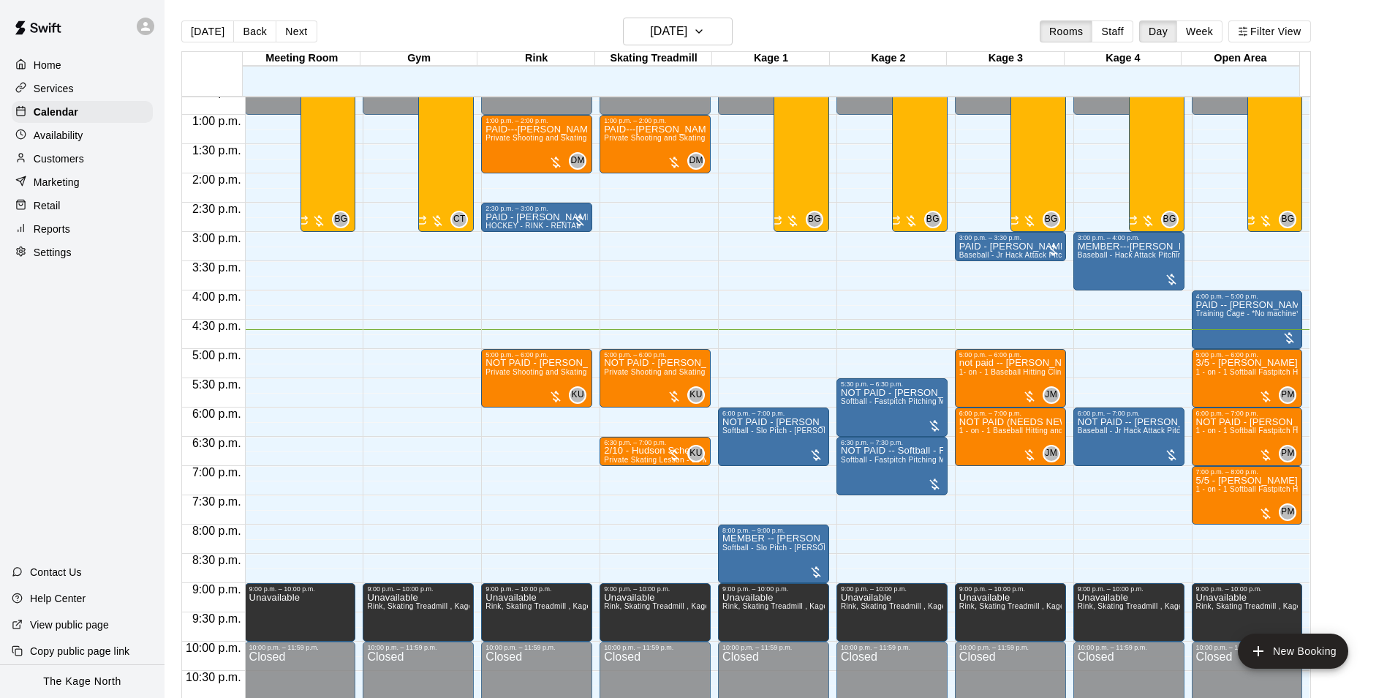
click at [146, 27] on icon at bounding box center [145, 26] width 13 height 13
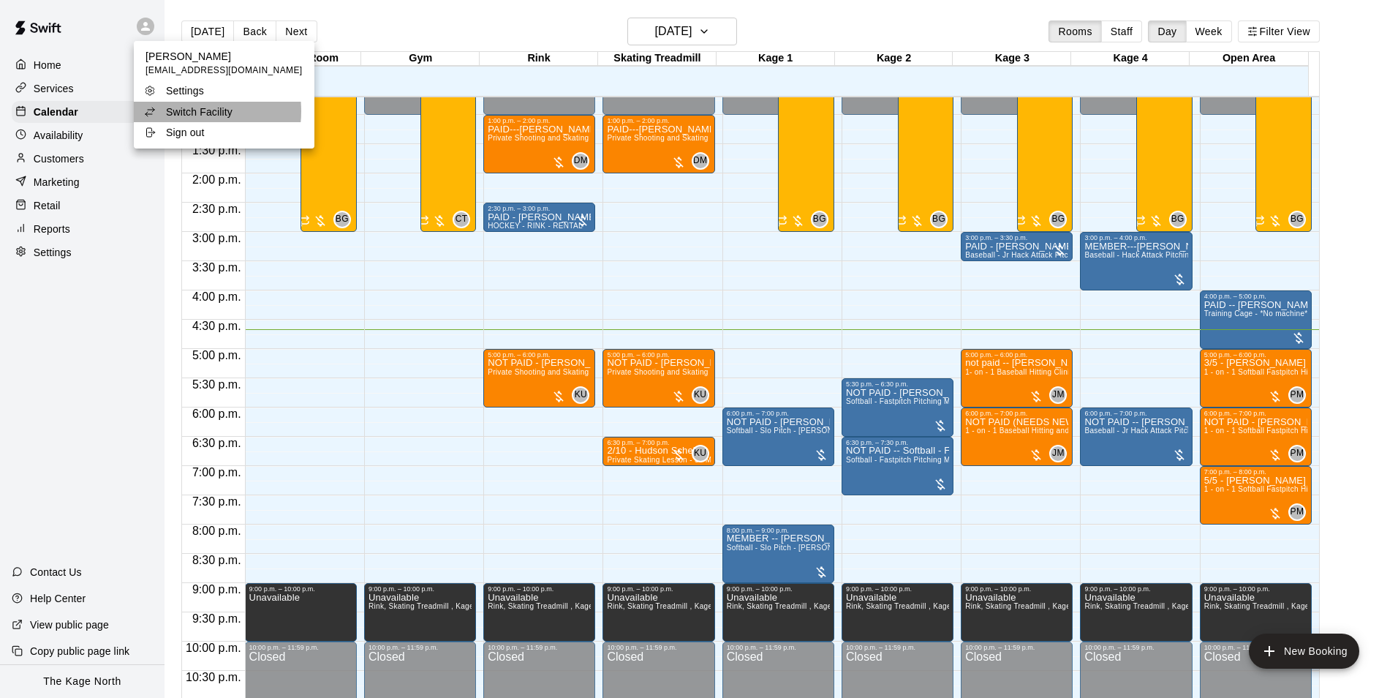
click at [187, 111] on p "Switch Facility" at bounding box center [199, 112] width 67 height 15
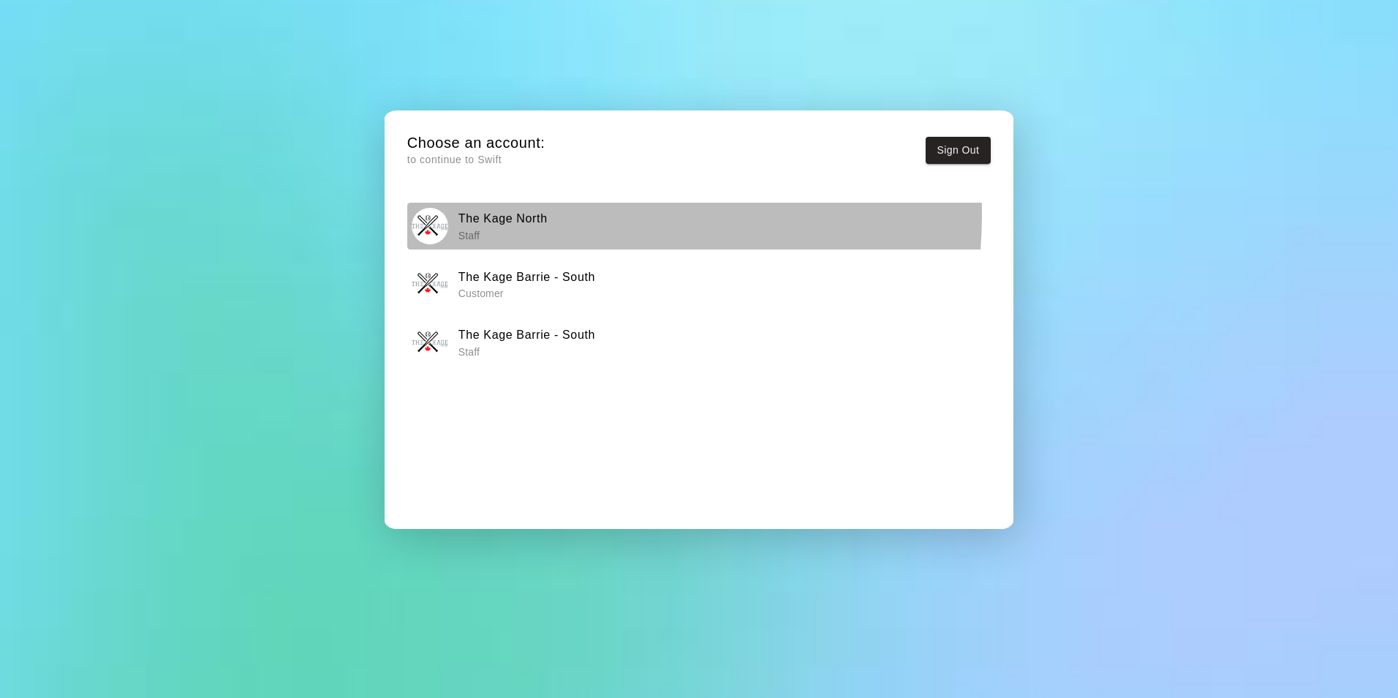
click at [517, 214] on h6 "The Kage North" at bounding box center [503, 218] width 89 height 19
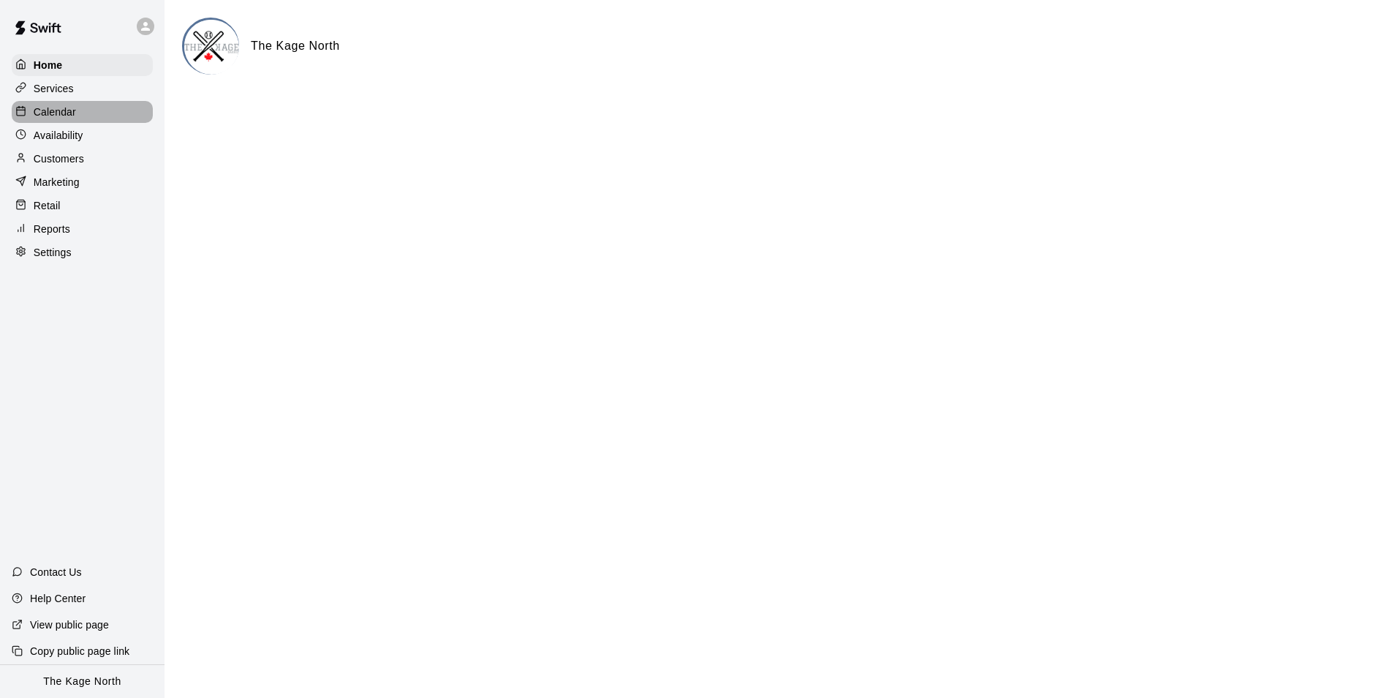
click at [58, 112] on p "Calendar" at bounding box center [55, 112] width 42 height 15
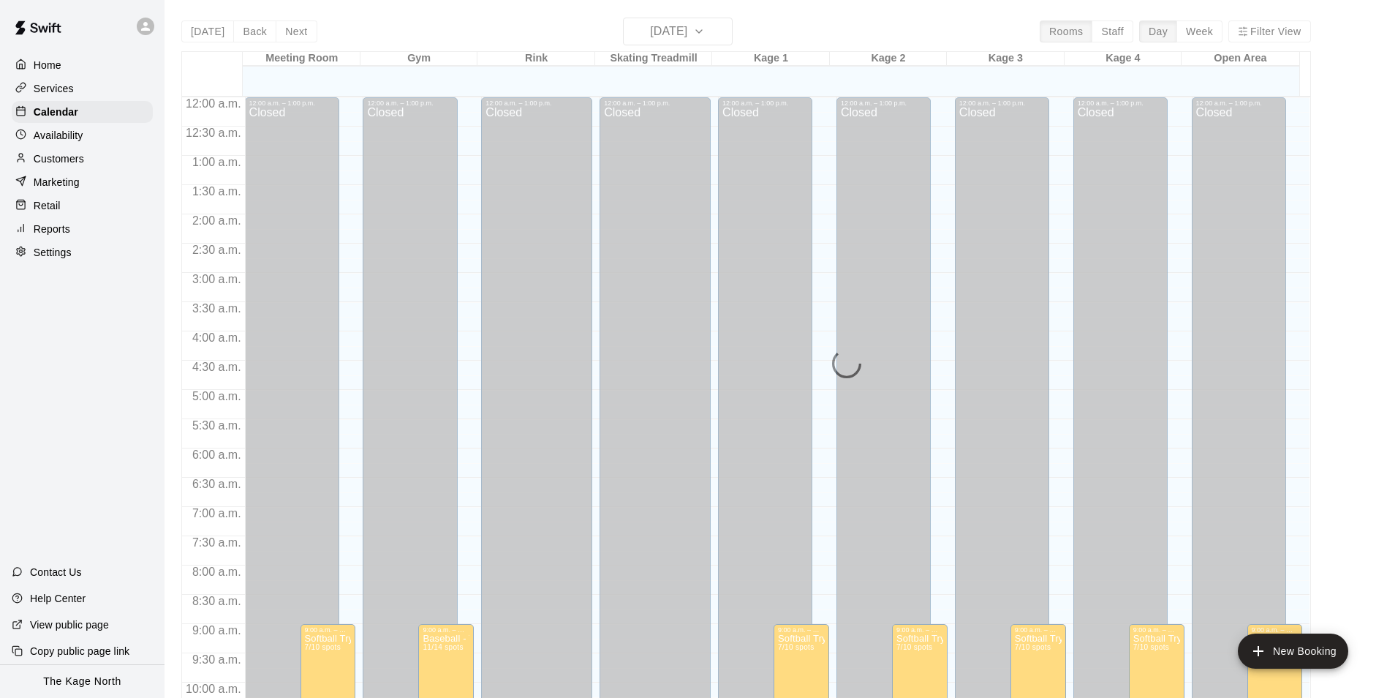
scroll to position [743, 0]
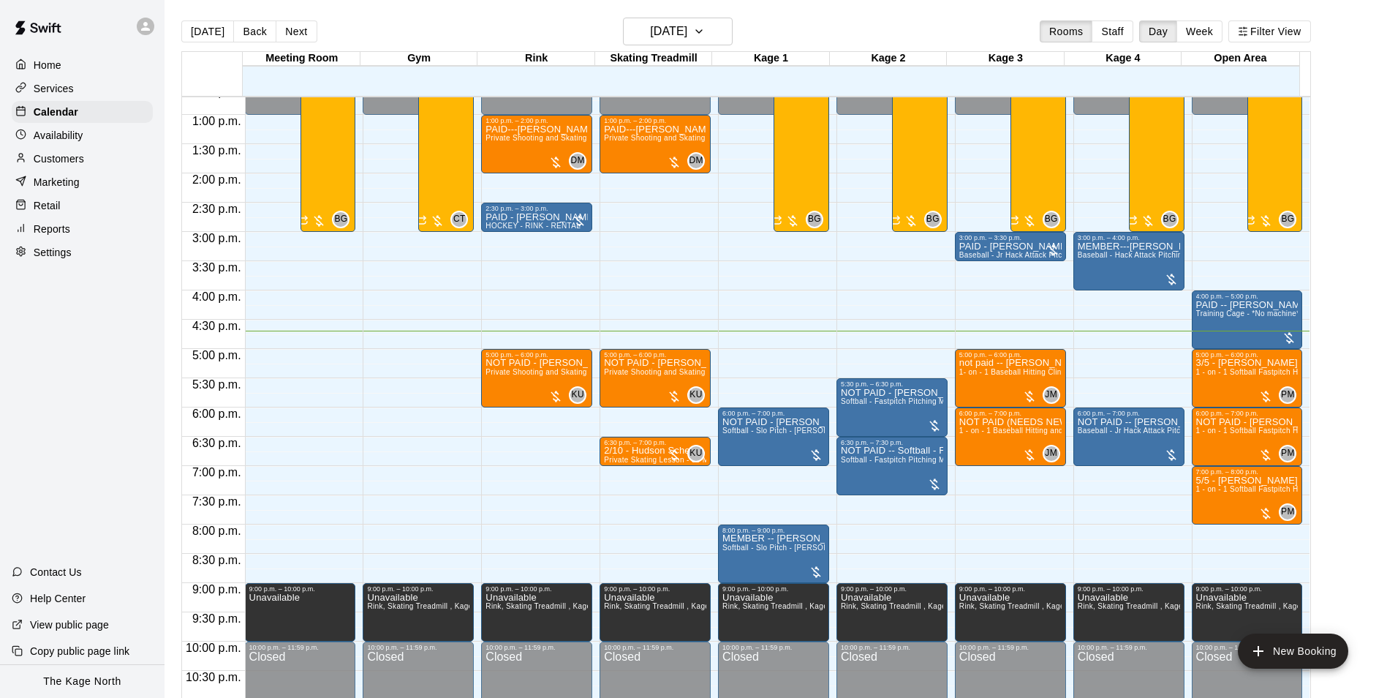
click at [71, 159] on p "Customers" at bounding box center [59, 158] width 50 height 15
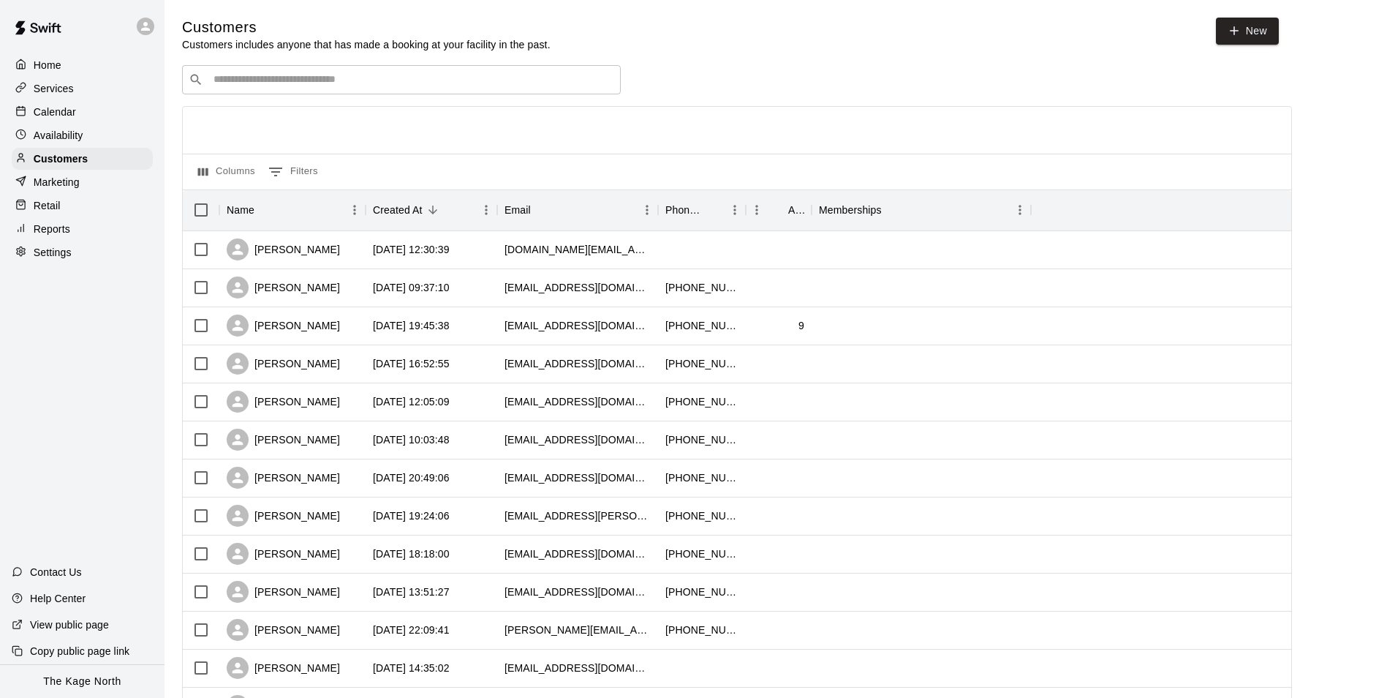
click at [57, 115] on p "Calendar" at bounding box center [55, 112] width 42 height 15
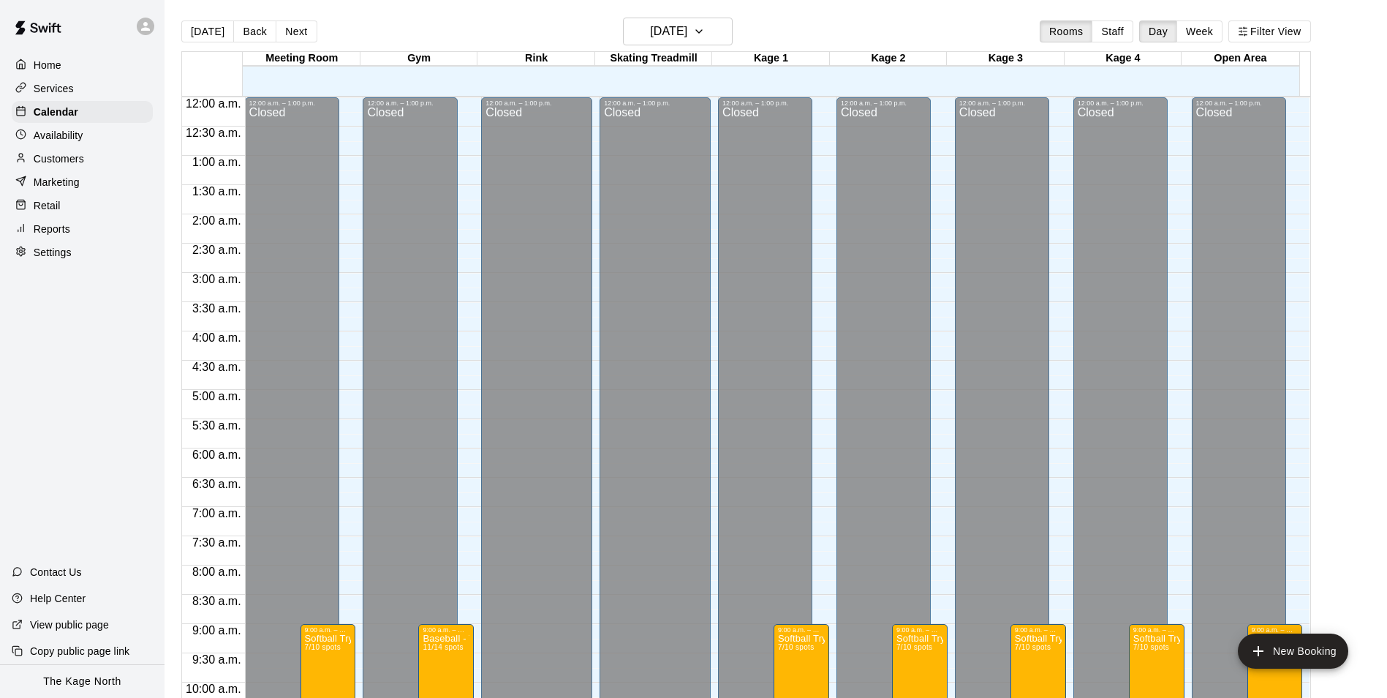
scroll to position [743, 0]
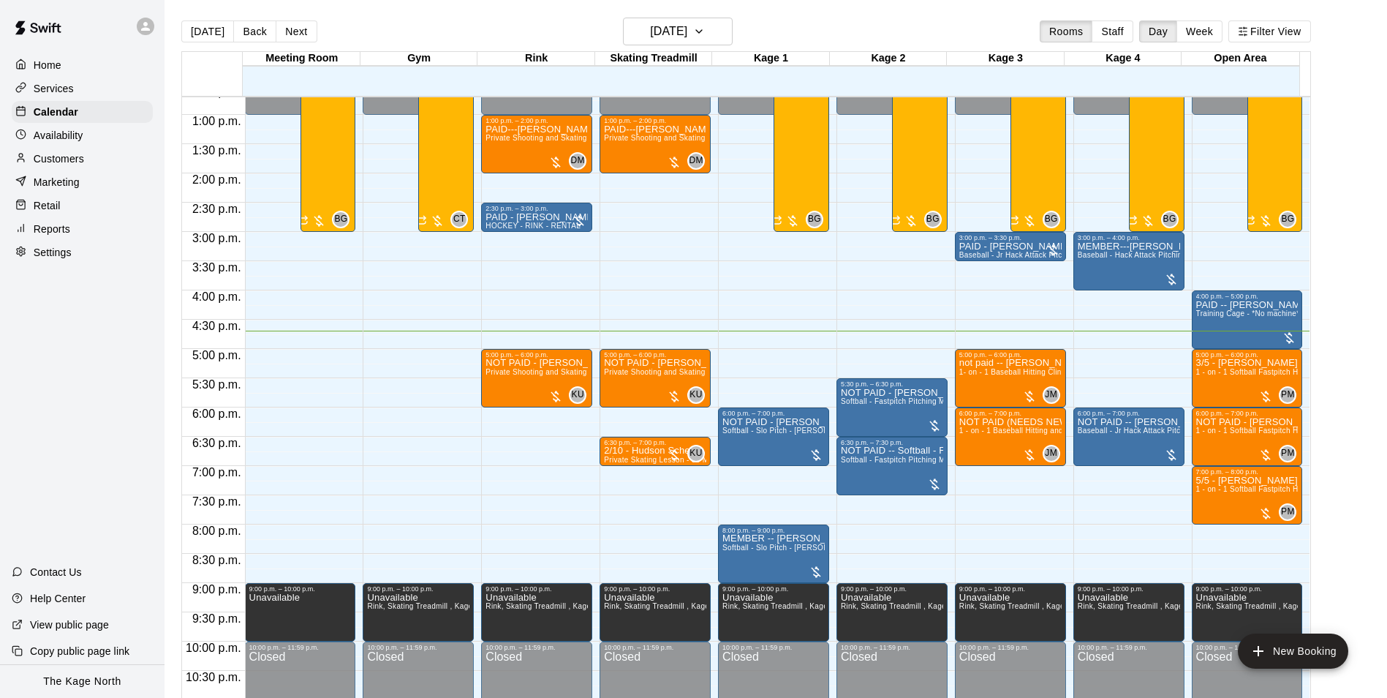
click at [408, 35] on div "[DATE] Back [DATE][DATE] Rooms Staff Day Week Filter View" at bounding box center [746, 35] width 1130 height 34
click at [834, 21] on div "[DATE] Back [DATE][DATE] Rooms Staff Day Week Filter View" at bounding box center [746, 35] width 1130 height 34
click at [800, 31] on div "[DATE] Back [DATE][DATE] Rooms Staff Day Week Filter View" at bounding box center [746, 35] width 1130 height 34
click at [808, 27] on div "[DATE] Back [DATE][DATE] Rooms Staff Day Week Filter View" at bounding box center [746, 35] width 1130 height 34
click at [464, 29] on div "[DATE] Back [DATE][DATE] Rooms Staff Day Week Filter View" at bounding box center [746, 35] width 1130 height 34
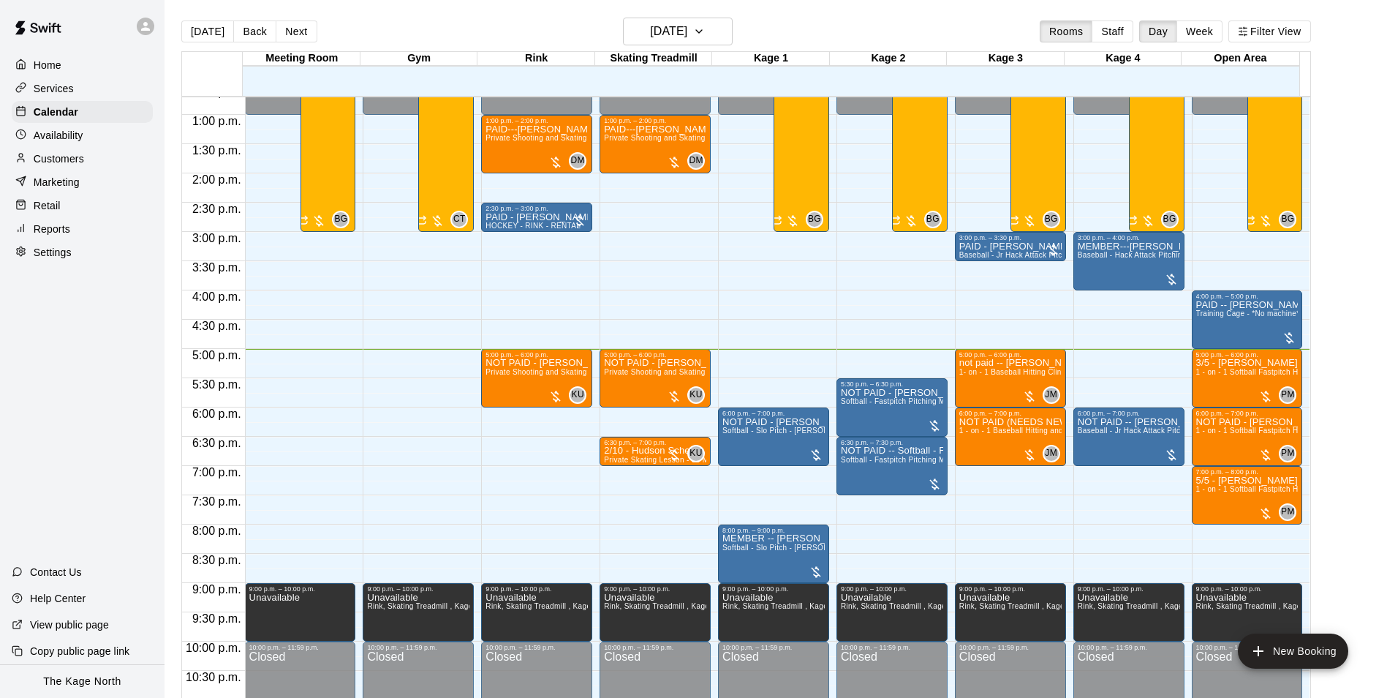
click at [822, 36] on div "[DATE] Back [DATE][DATE] Rooms Staff Day Week Filter View" at bounding box center [746, 35] width 1130 height 34
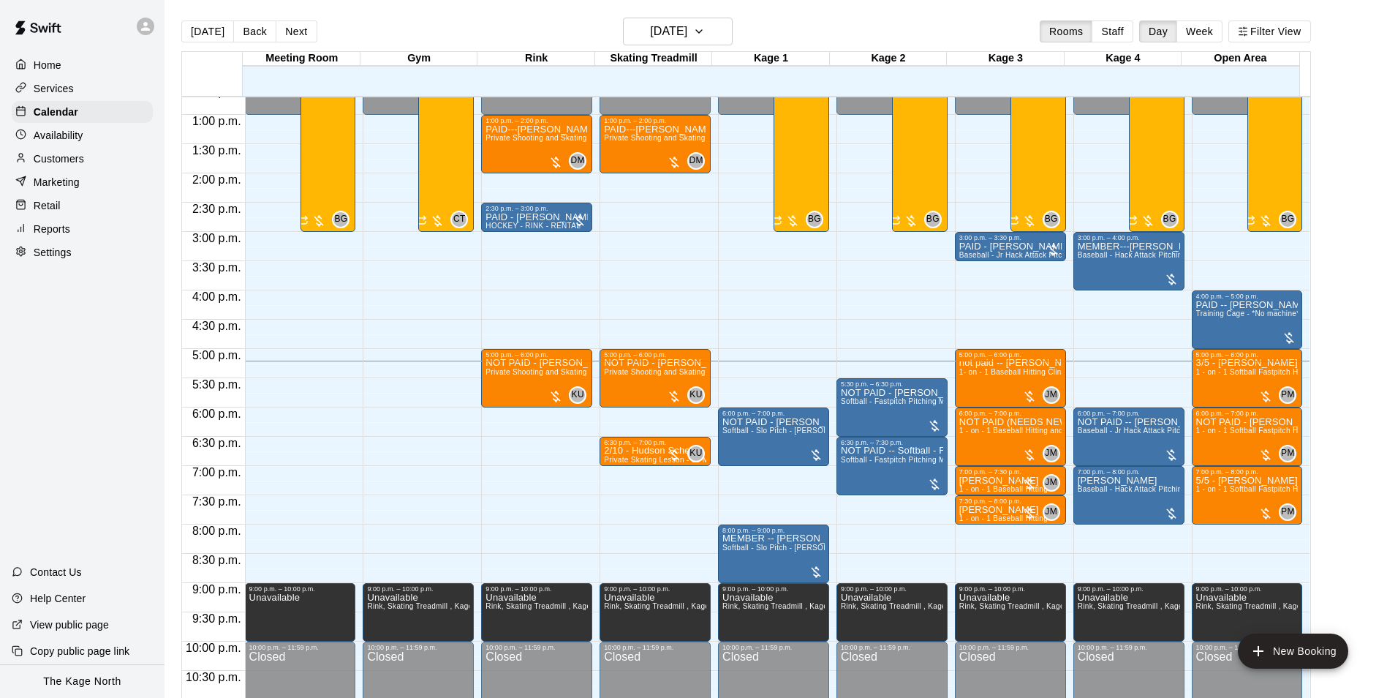
click at [74, 162] on p "Customers" at bounding box center [59, 158] width 50 height 15
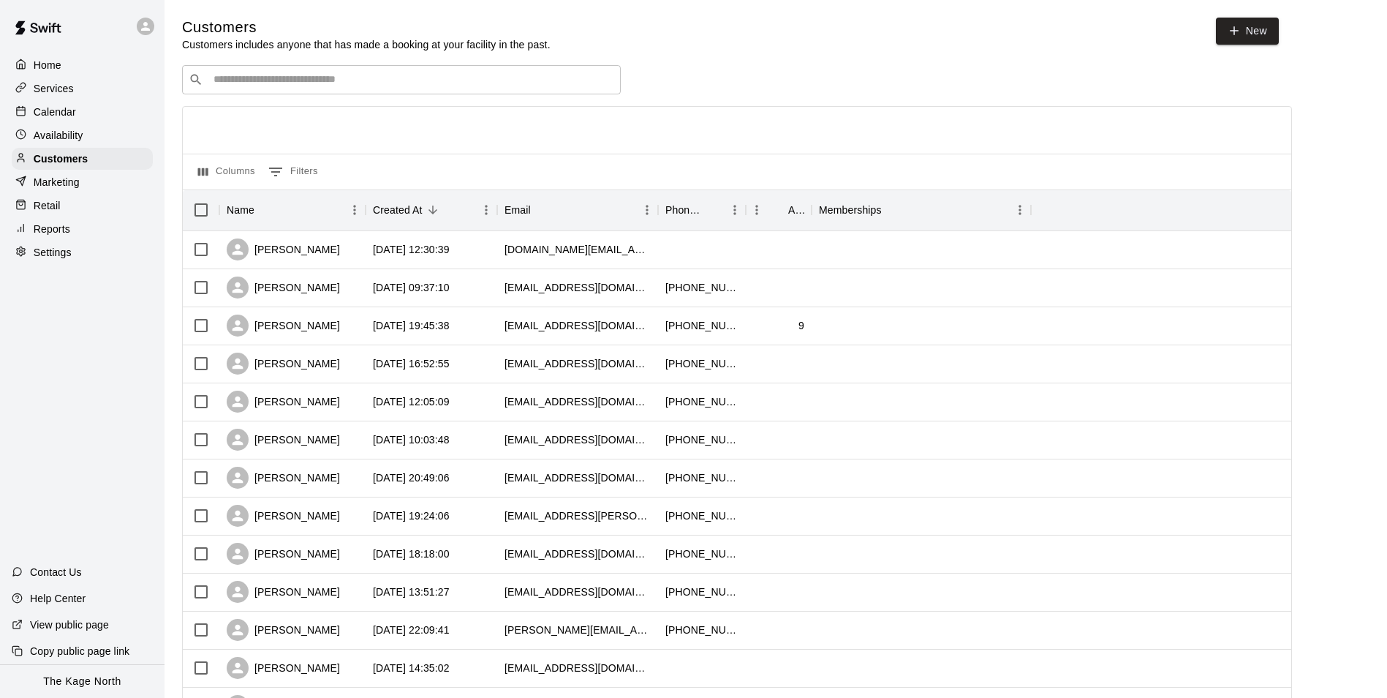
click at [64, 114] on p "Calendar" at bounding box center [55, 112] width 42 height 15
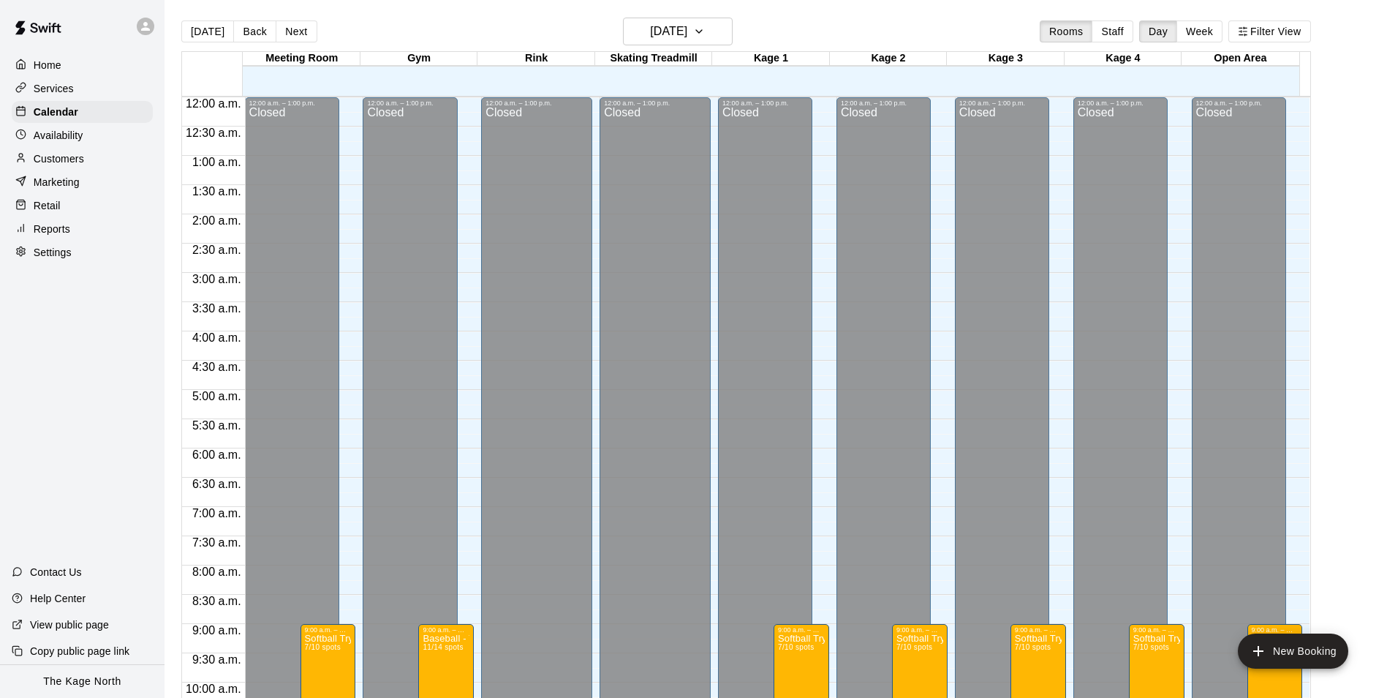
scroll to position [743, 0]
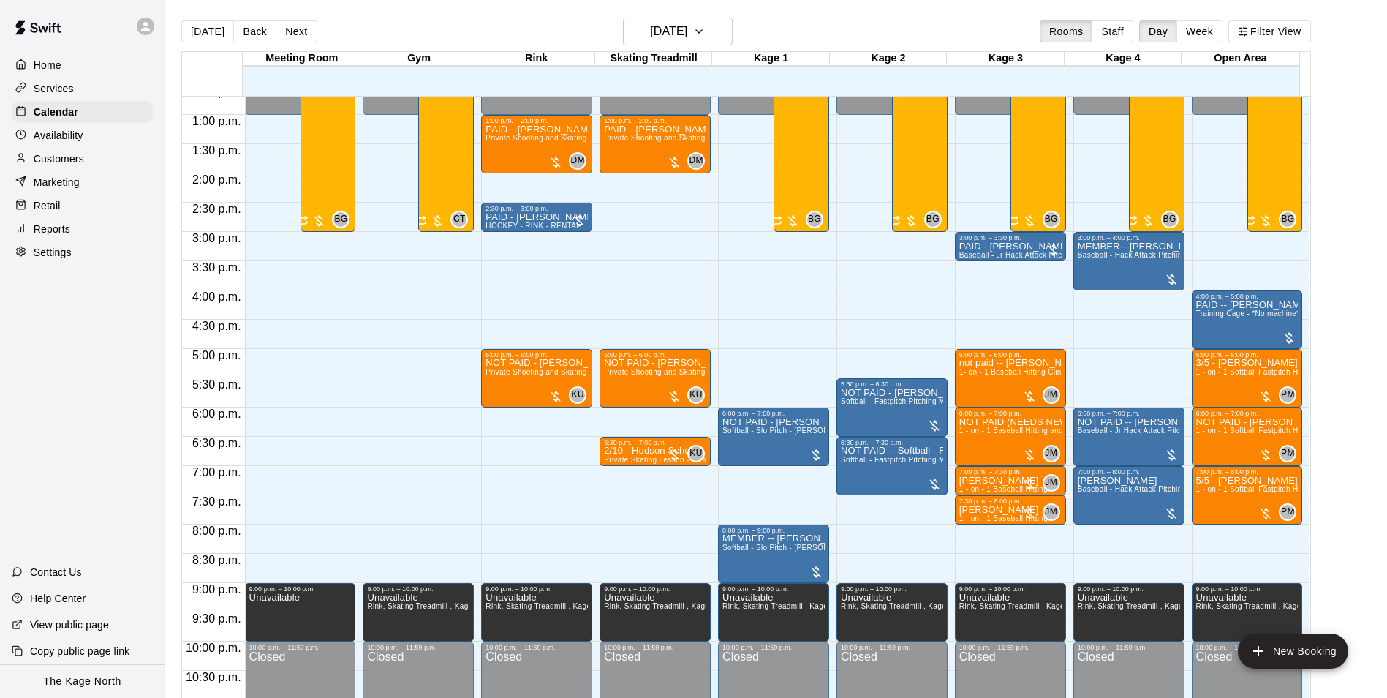
click at [462, 29] on div "[DATE] Back [DATE][DATE] Rooms Staff Day Week Filter View" at bounding box center [746, 35] width 1130 height 34
click at [688, 39] on h6 "[DATE]" at bounding box center [668, 31] width 37 height 20
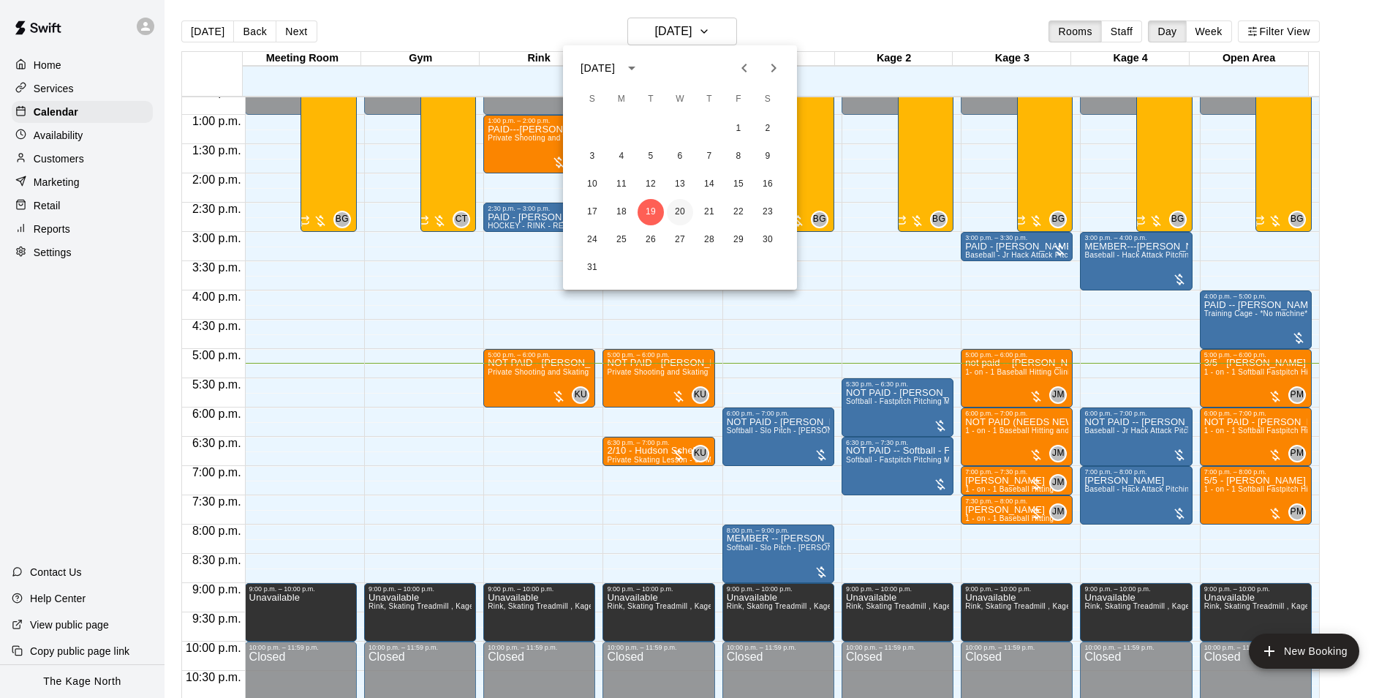
click at [685, 211] on button "20" at bounding box center [680, 212] width 26 height 26
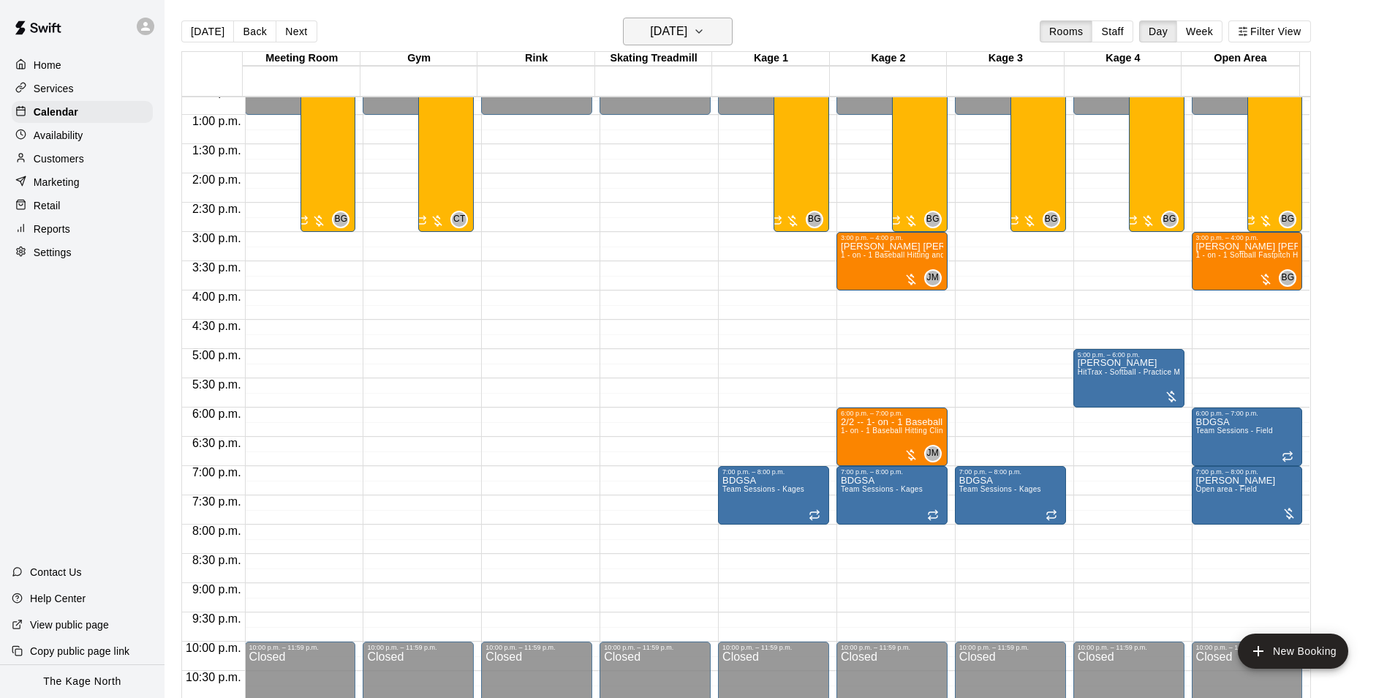
click at [688, 34] on h6 "[DATE]" at bounding box center [668, 31] width 37 height 20
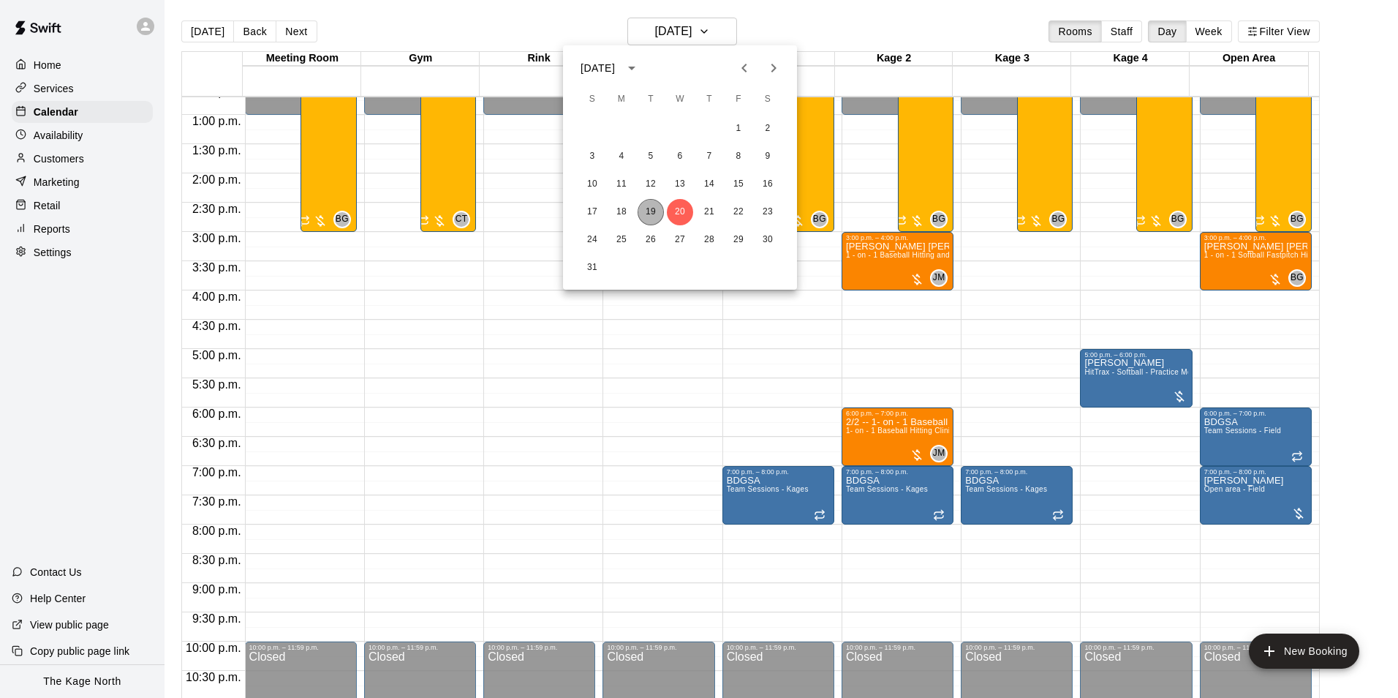
click at [649, 208] on button "19" at bounding box center [651, 212] width 26 height 26
